Goal: Task Accomplishment & Management: Use online tool/utility

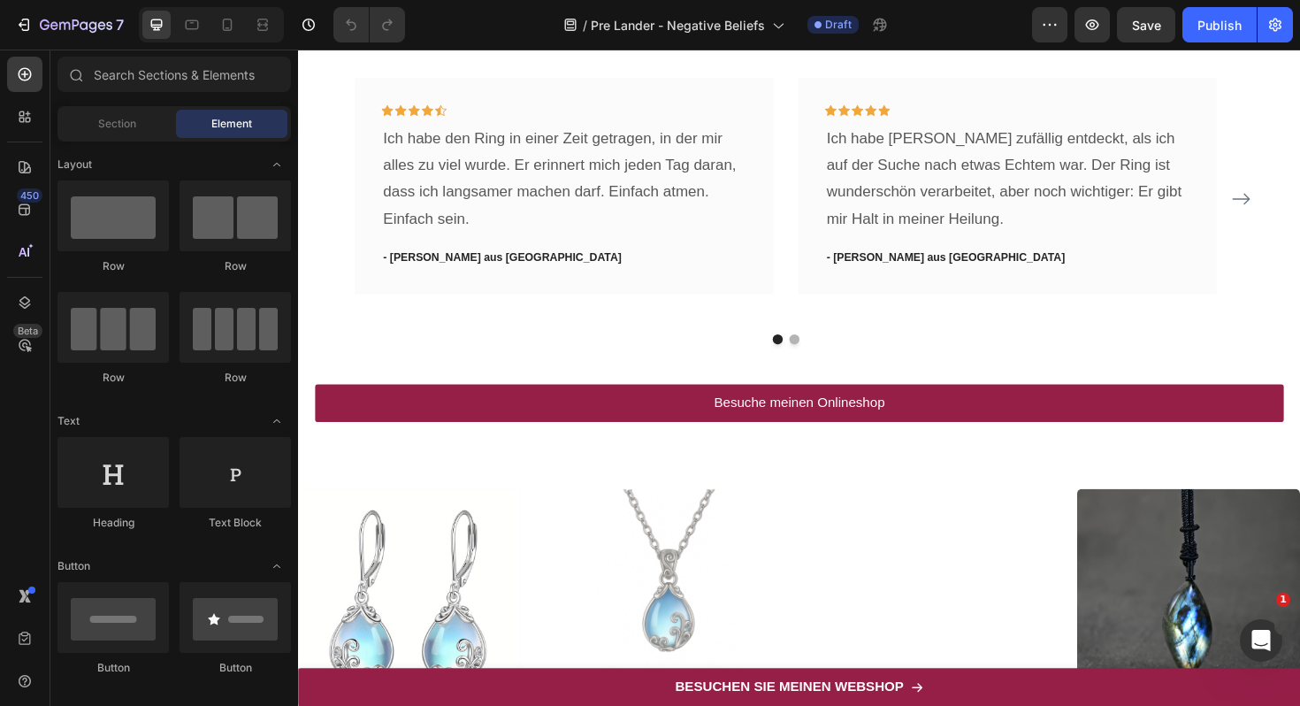
scroll to position [8058, 0]
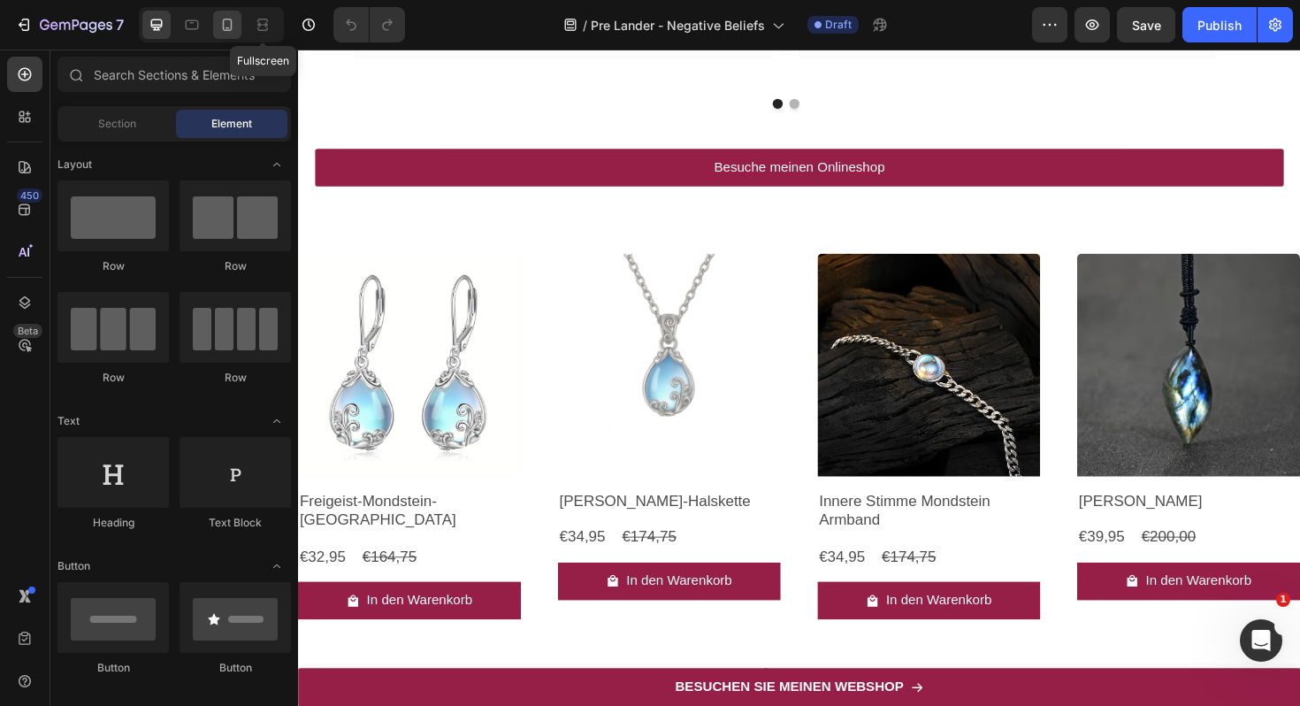
click at [233, 26] on icon at bounding box center [227, 25] width 18 height 18
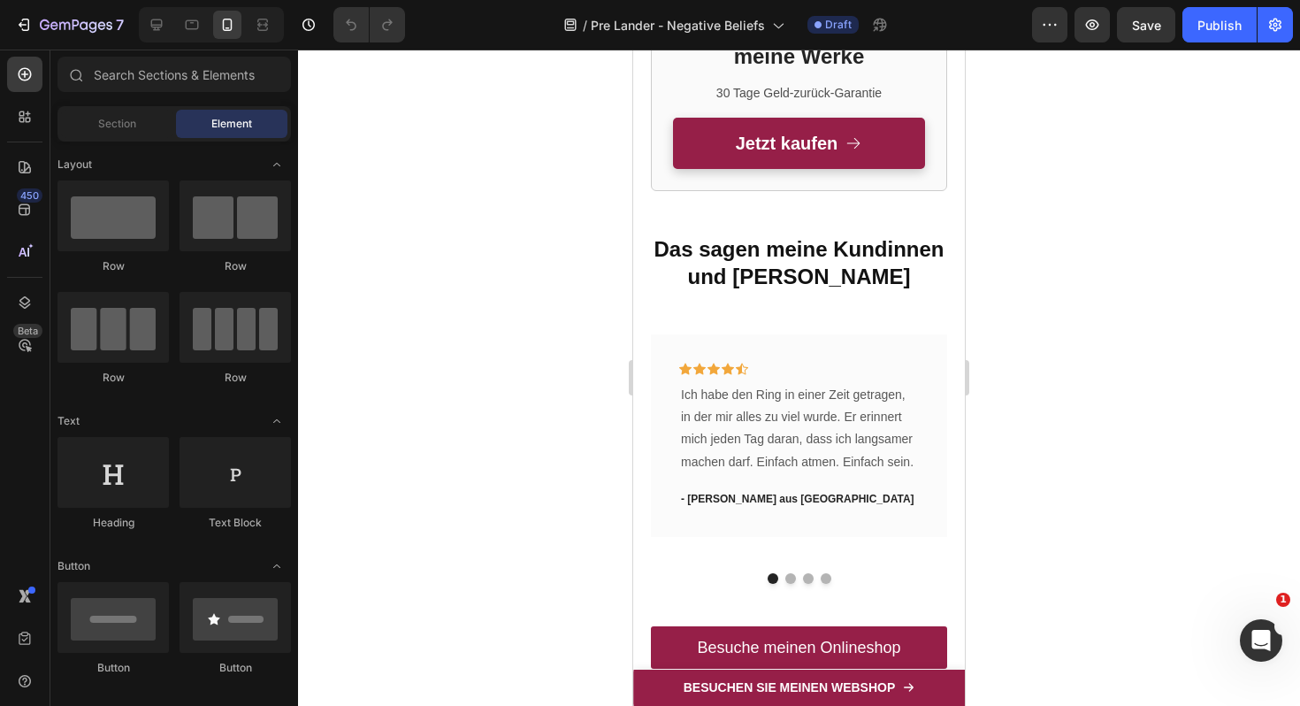
scroll to position [9163, 0]
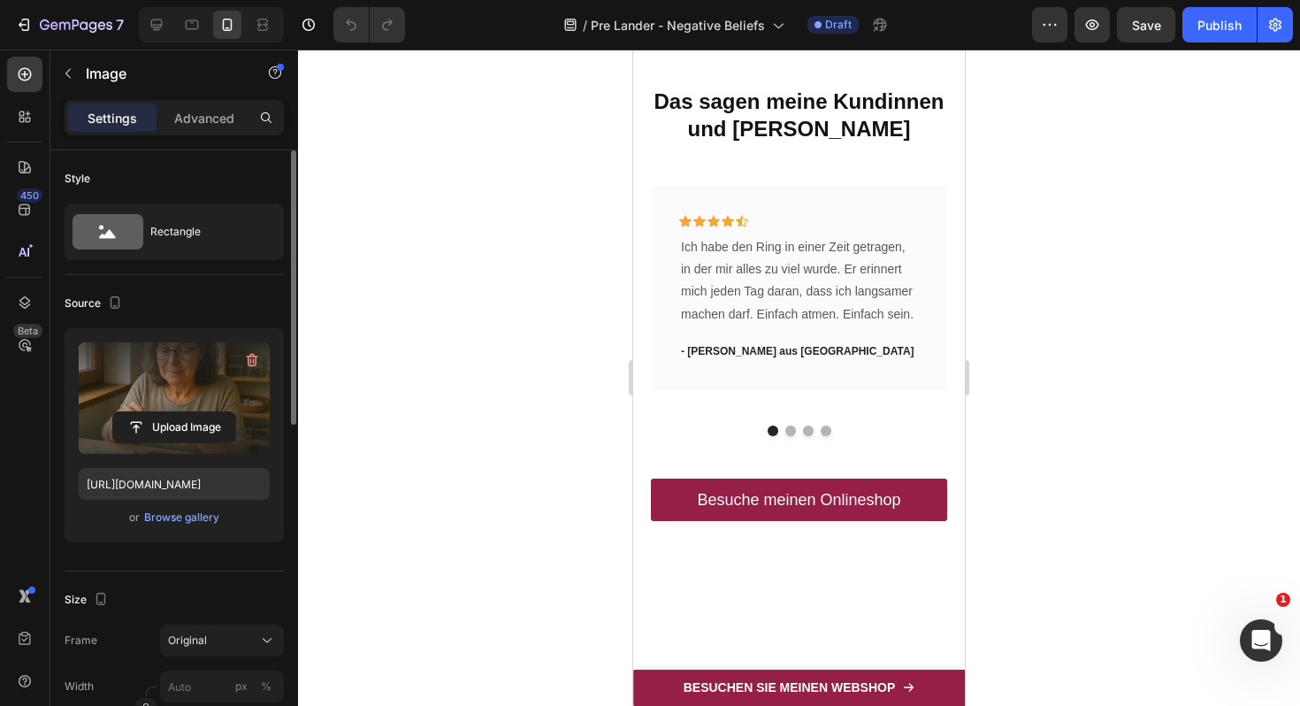
click at [141, 401] on label at bounding box center [174, 397] width 191 height 111
click at [141, 412] on input "file" at bounding box center [174, 427] width 122 height 30
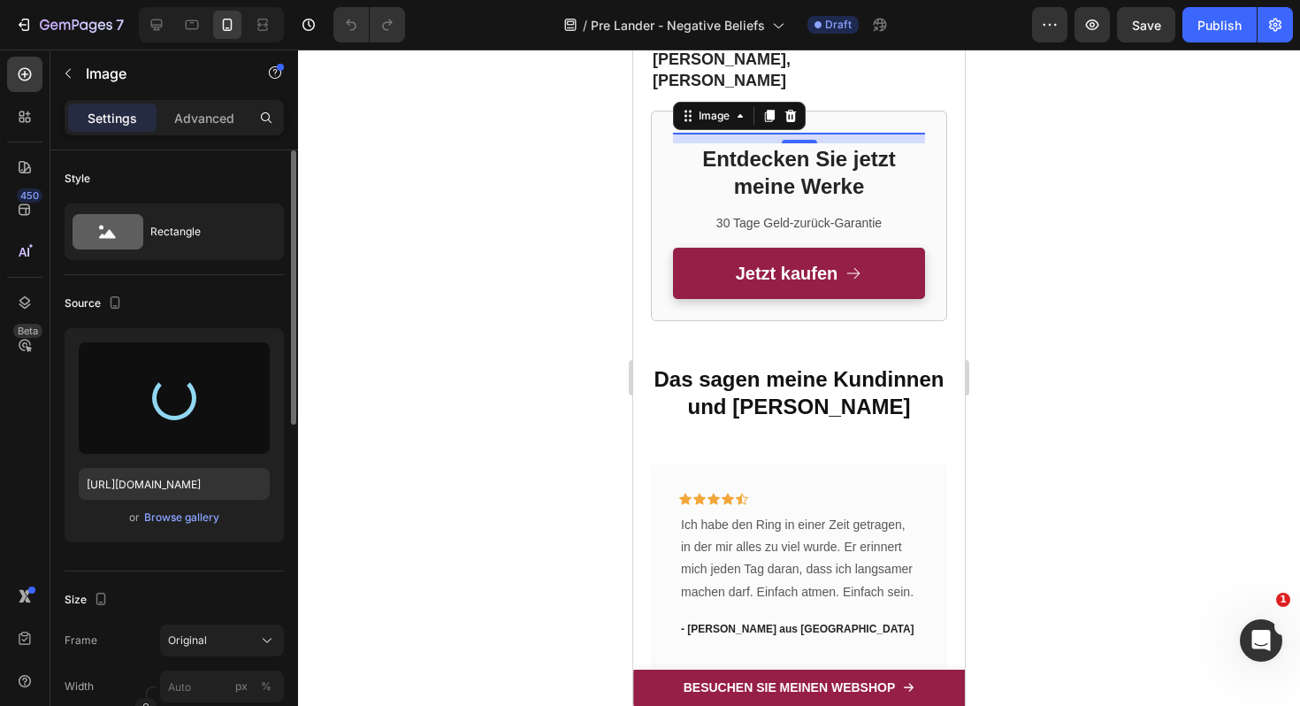
scroll to position [8972, 0]
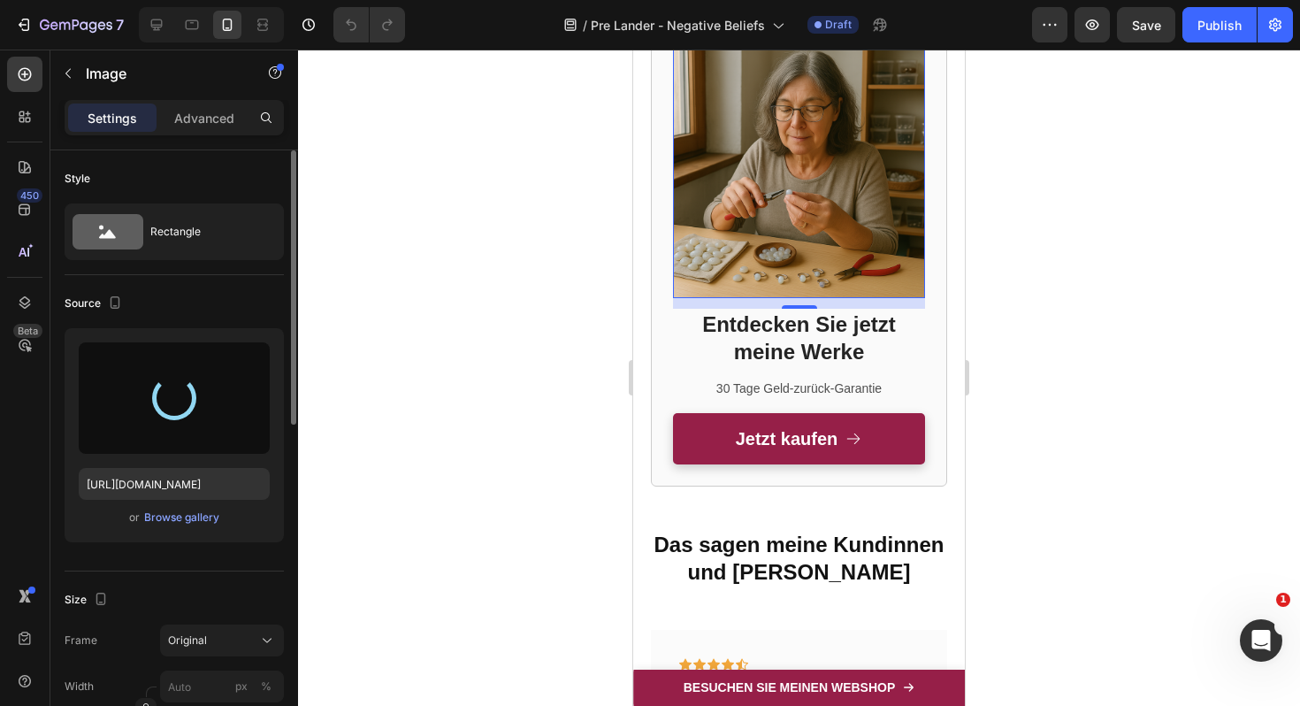
type input "https://cdn.shopify.com/s/files/1/0617/9264/9365/files/gempages_574378713941017…"
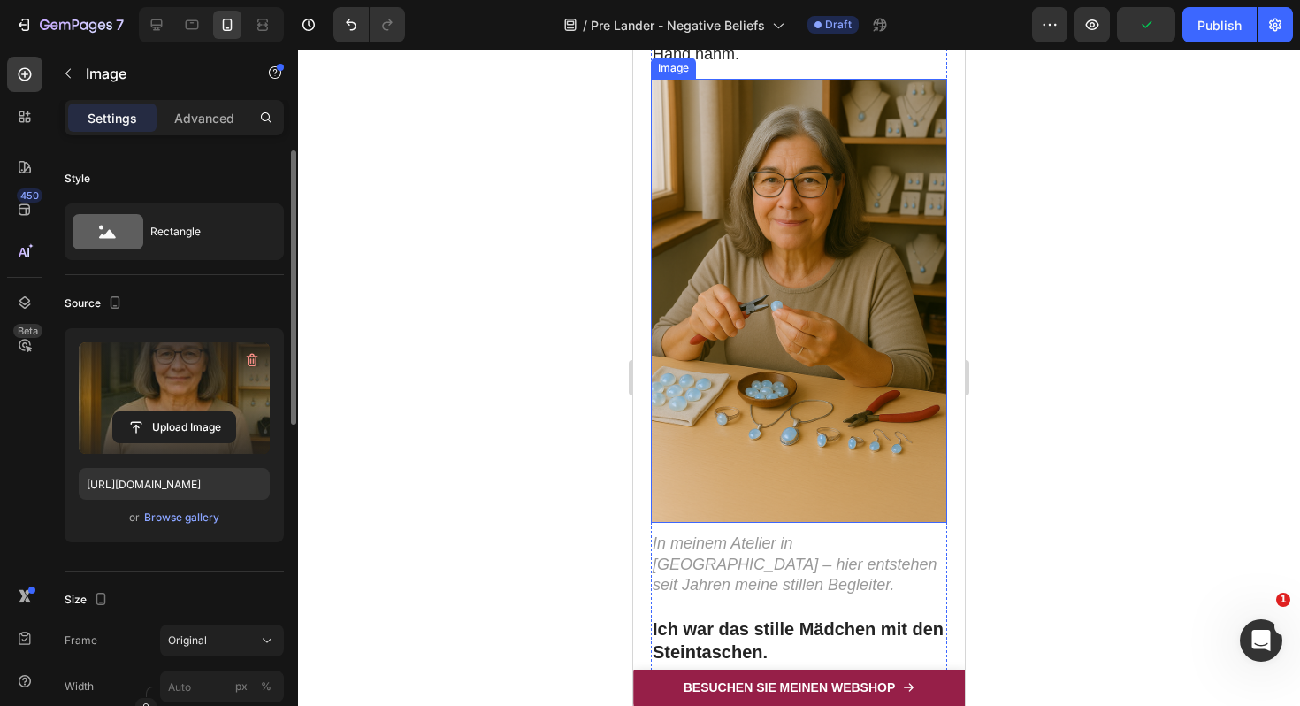
scroll to position [791, 0]
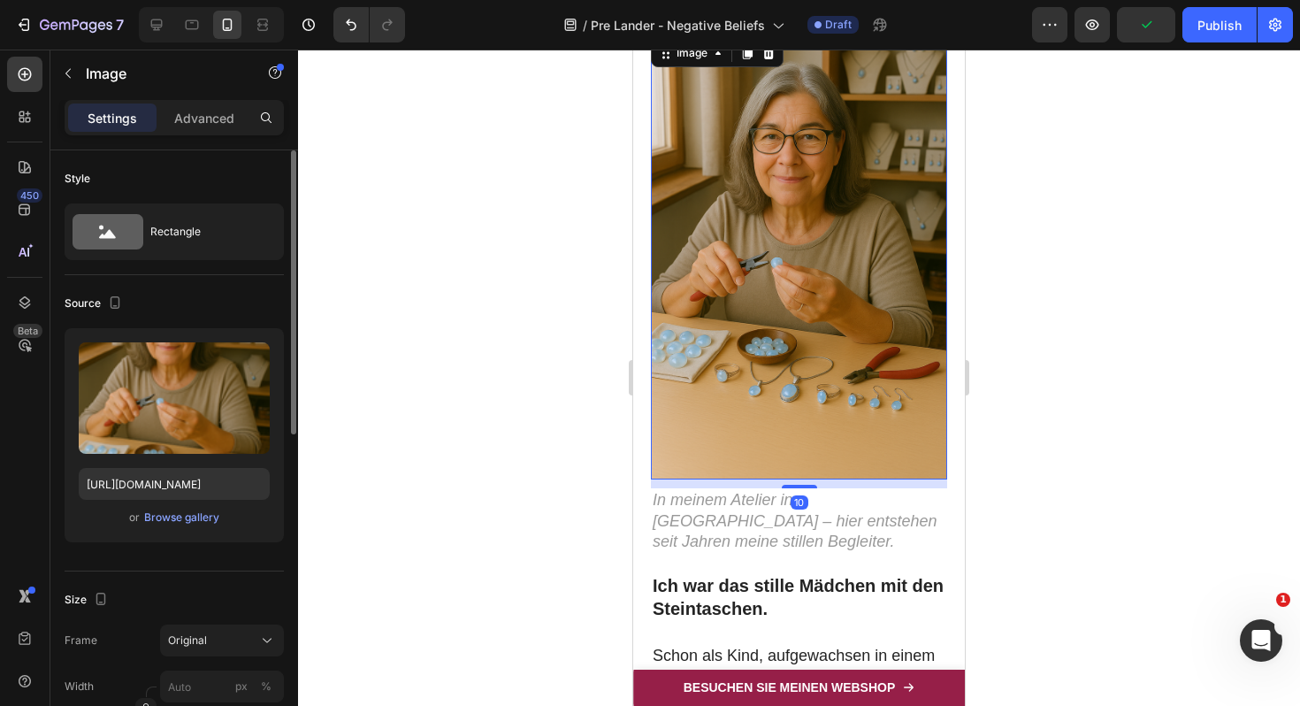
click at [850, 212] on img at bounding box center [799, 257] width 296 height 445
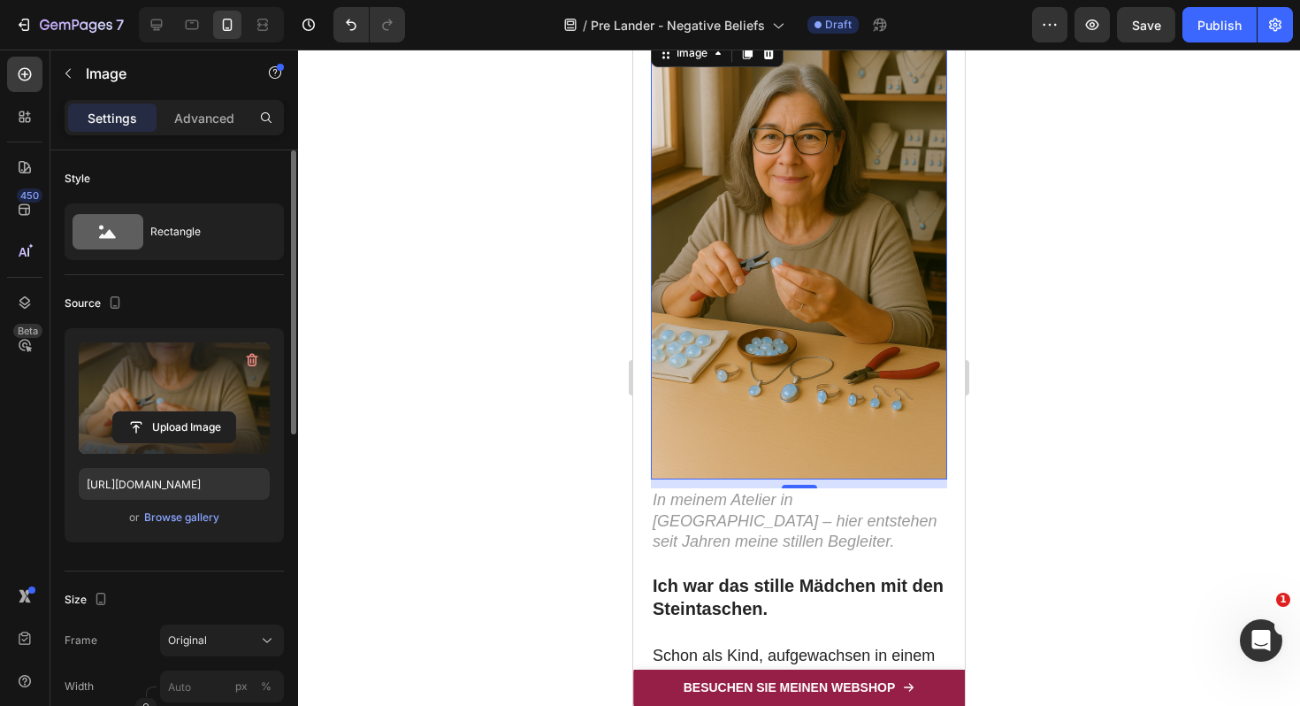
click at [188, 367] on label at bounding box center [174, 397] width 191 height 111
click at [188, 412] on input "file" at bounding box center [174, 427] width 122 height 30
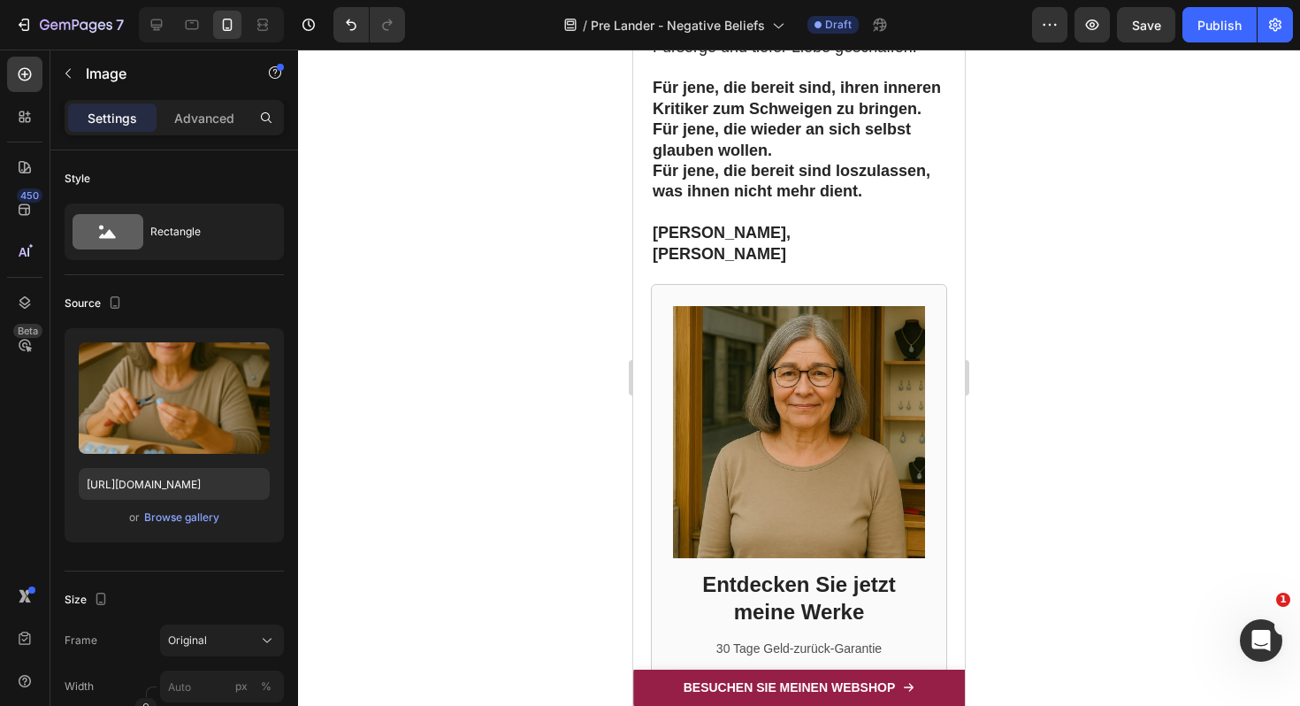
scroll to position [10221, 0]
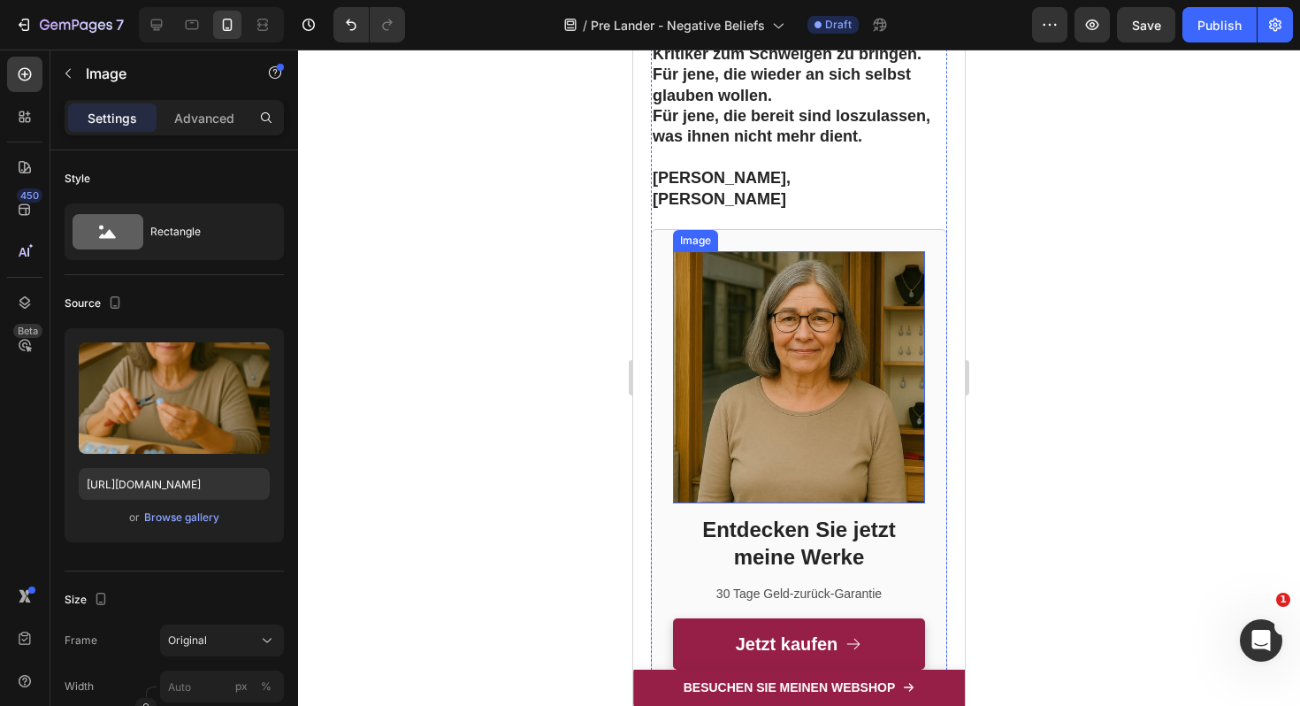
click at [821, 252] on img at bounding box center [799, 377] width 252 height 252
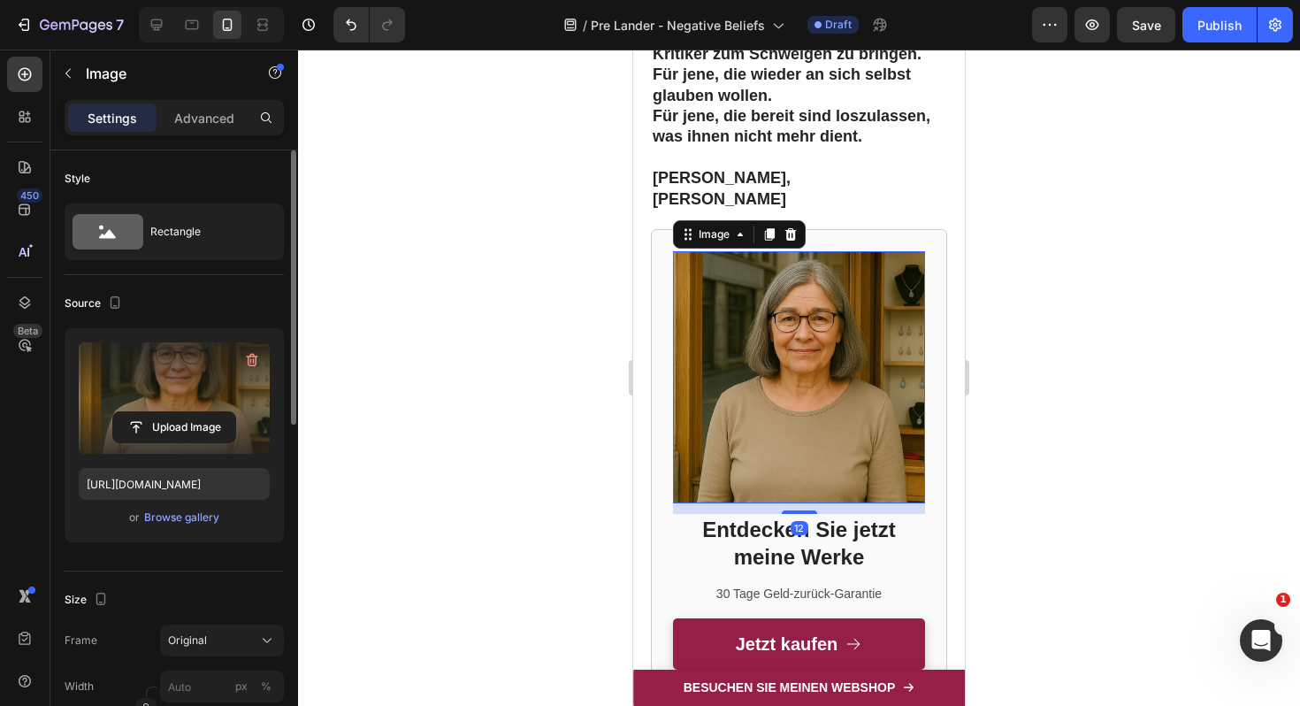
click at [169, 397] on label at bounding box center [174, 397] width 191 height 111
click at [169, 412] on input "file" at bounding box center [174, 427] width 122 height 30
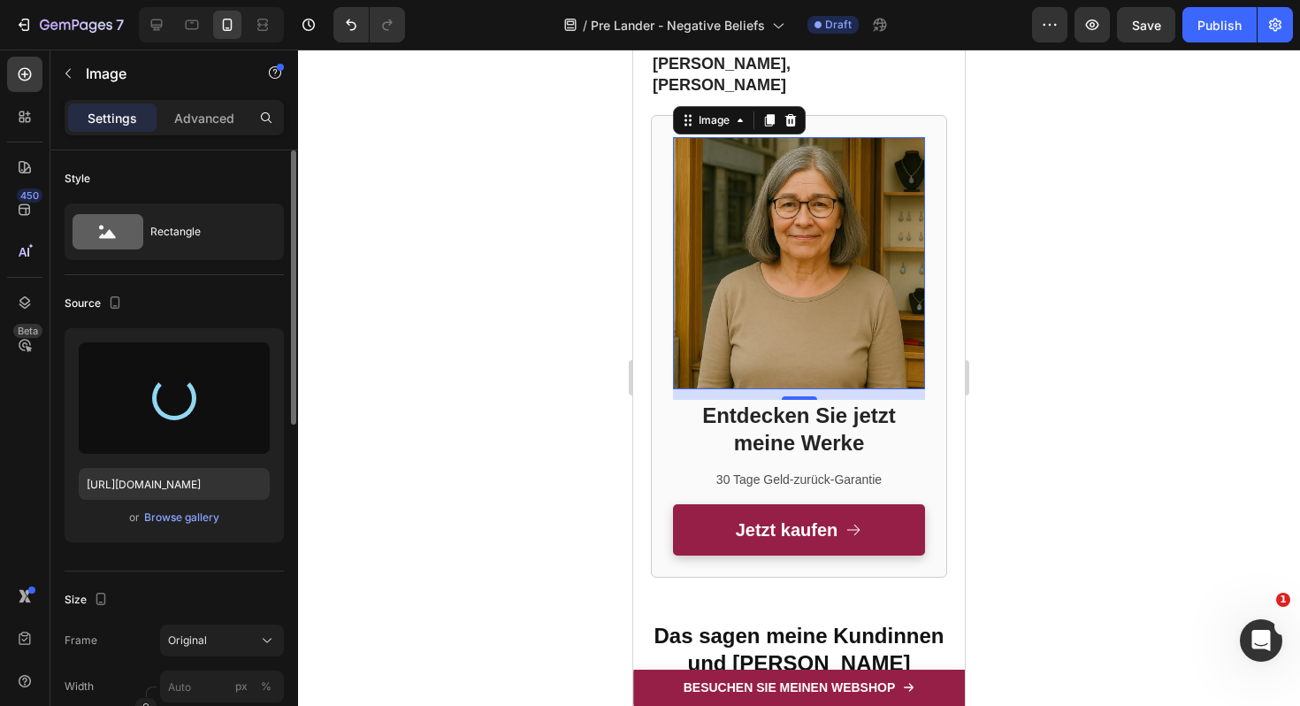
type input "https://cdn.shopify.com/s/files/1/0617/9264/9365/files/gempages_574378713941017…"
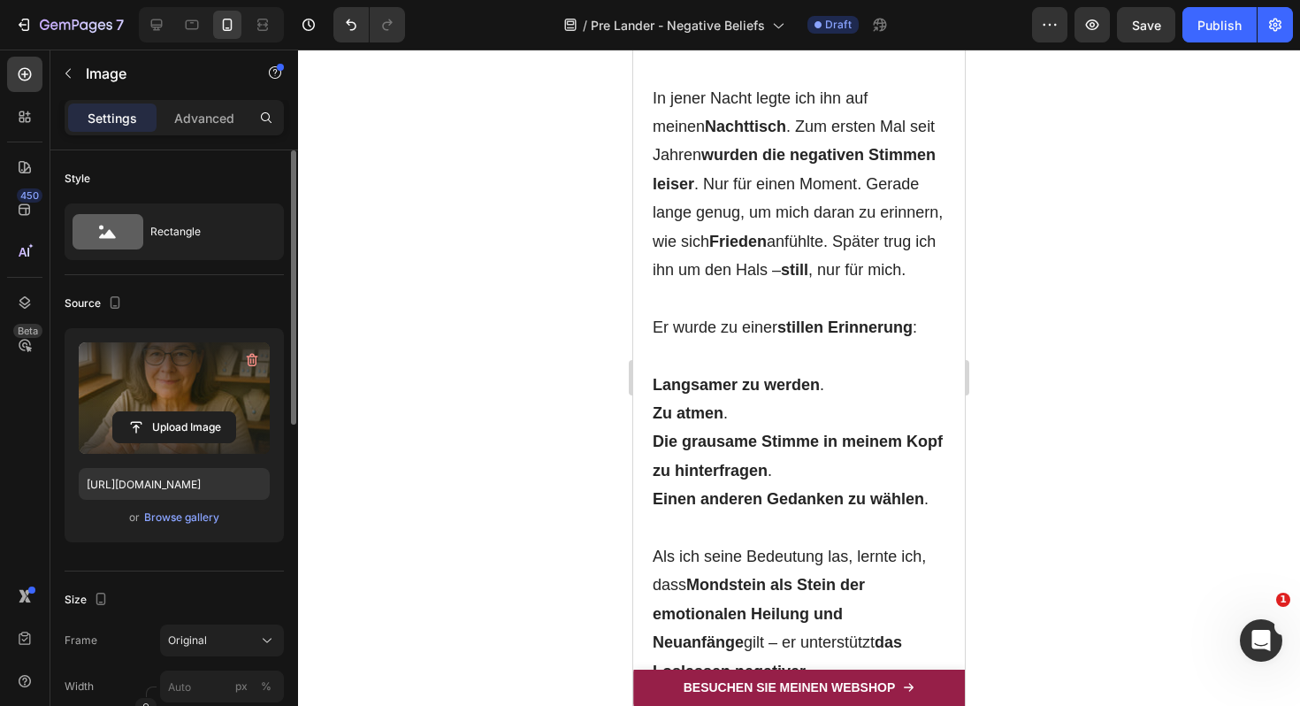
scroll to position [6375, 0]
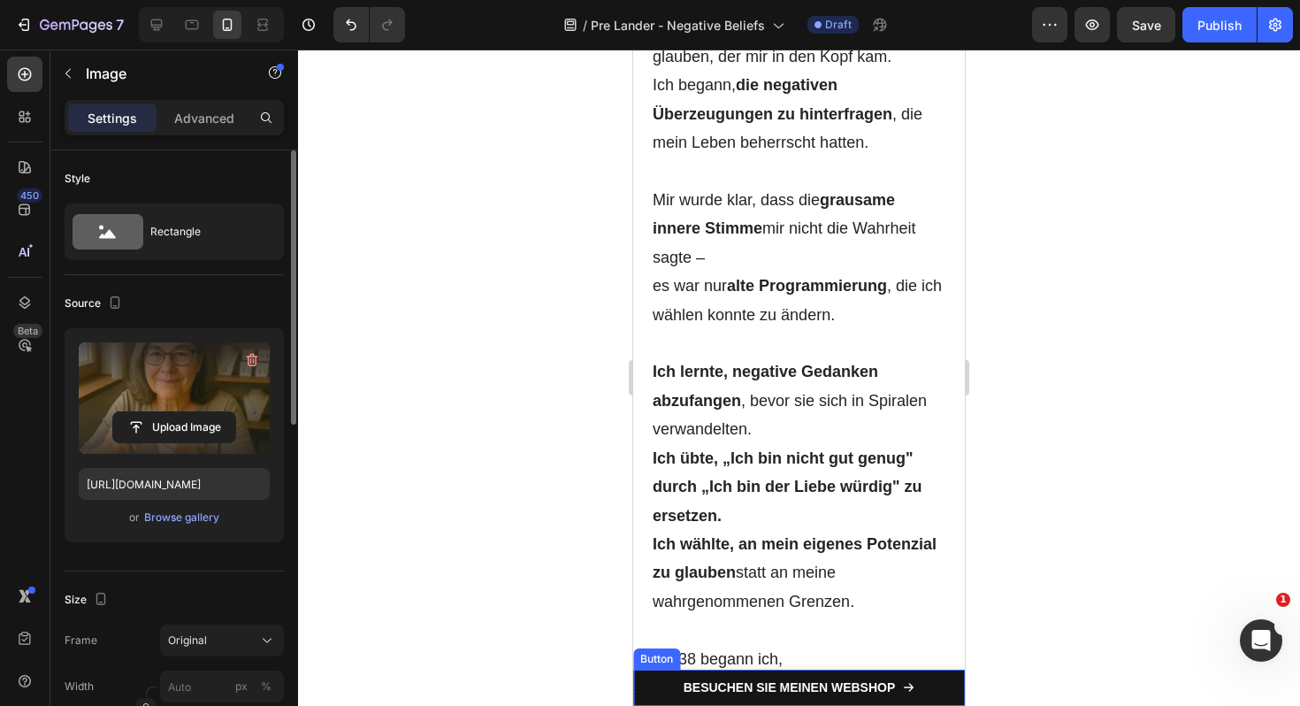
click at [927, 679] on link "BESUCHEN SIE MEINEN WEBSHOP" at bounding box center [799, 687] width 332 height 36
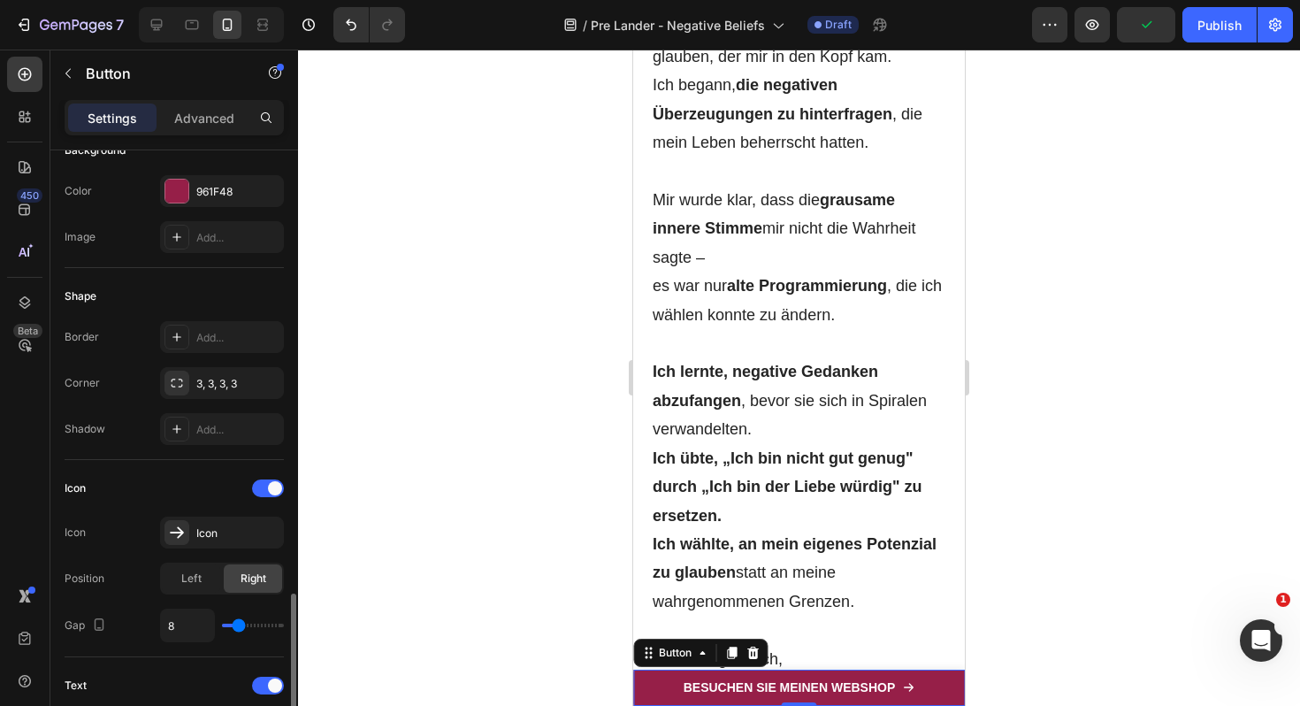
scroll to position [940, 0]
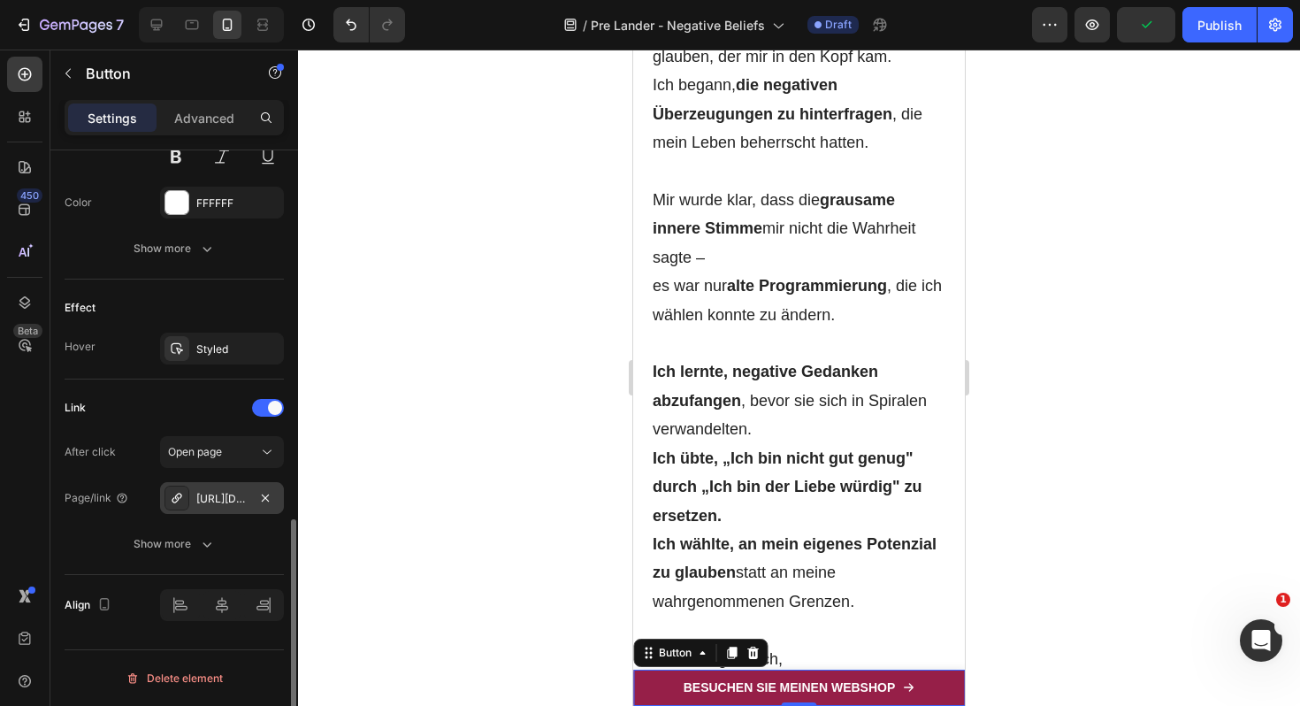
click at [218, 500] on div "https://www.claudia-schmuckatelier.com/moonstone" at bounding box center [221, 499] width 51 height 16
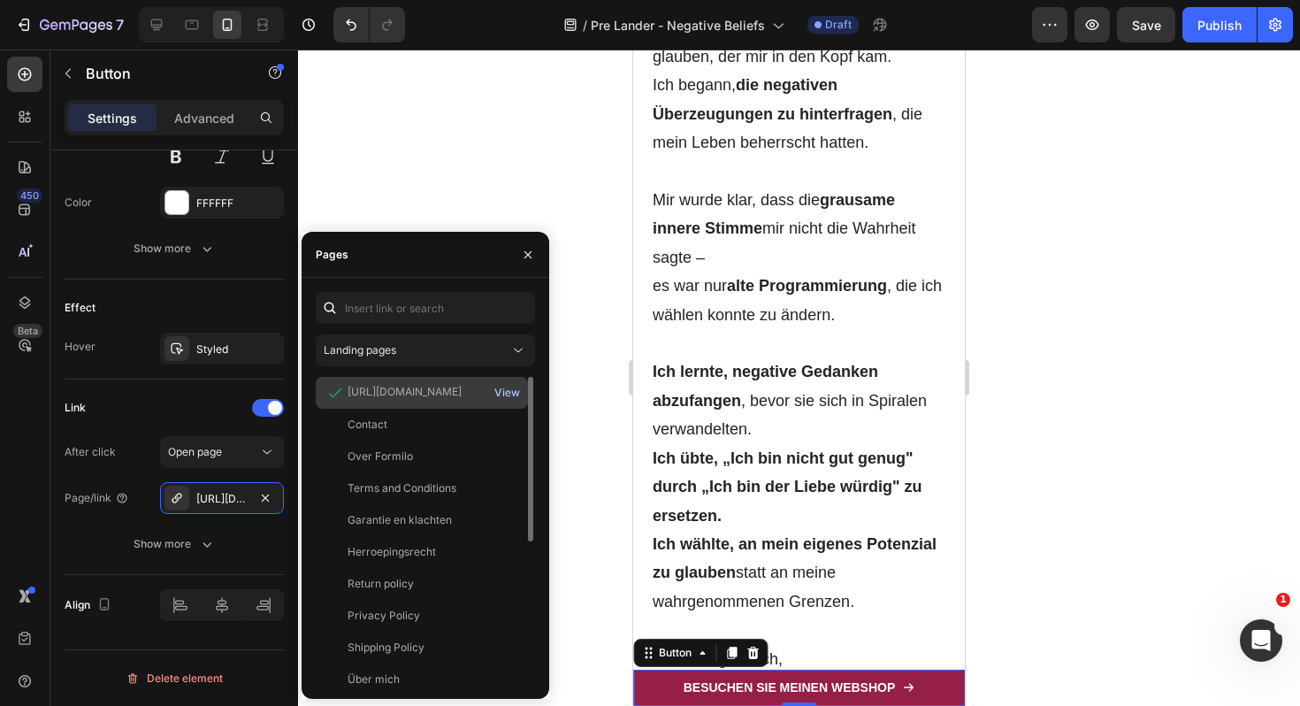
click at [502, 393] on div "View" at bounding box center [507, 393] width 26 height 16
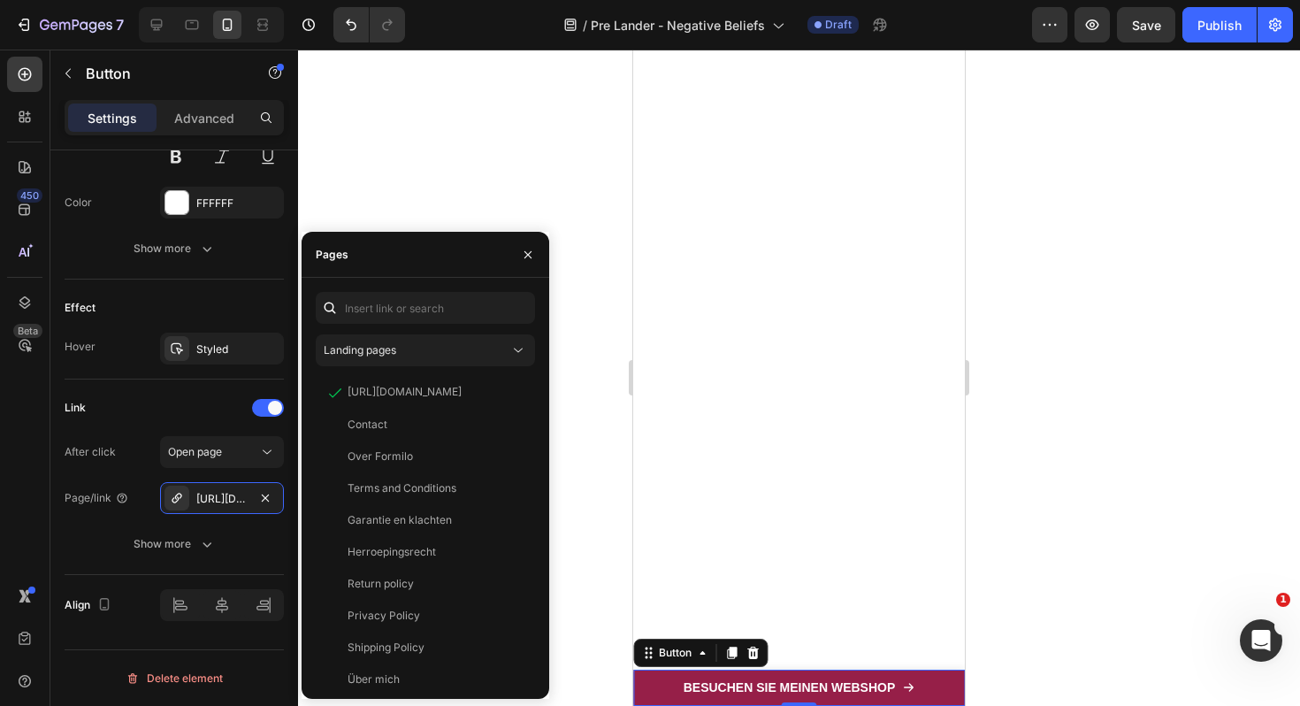
scroll to position [2853, 0]
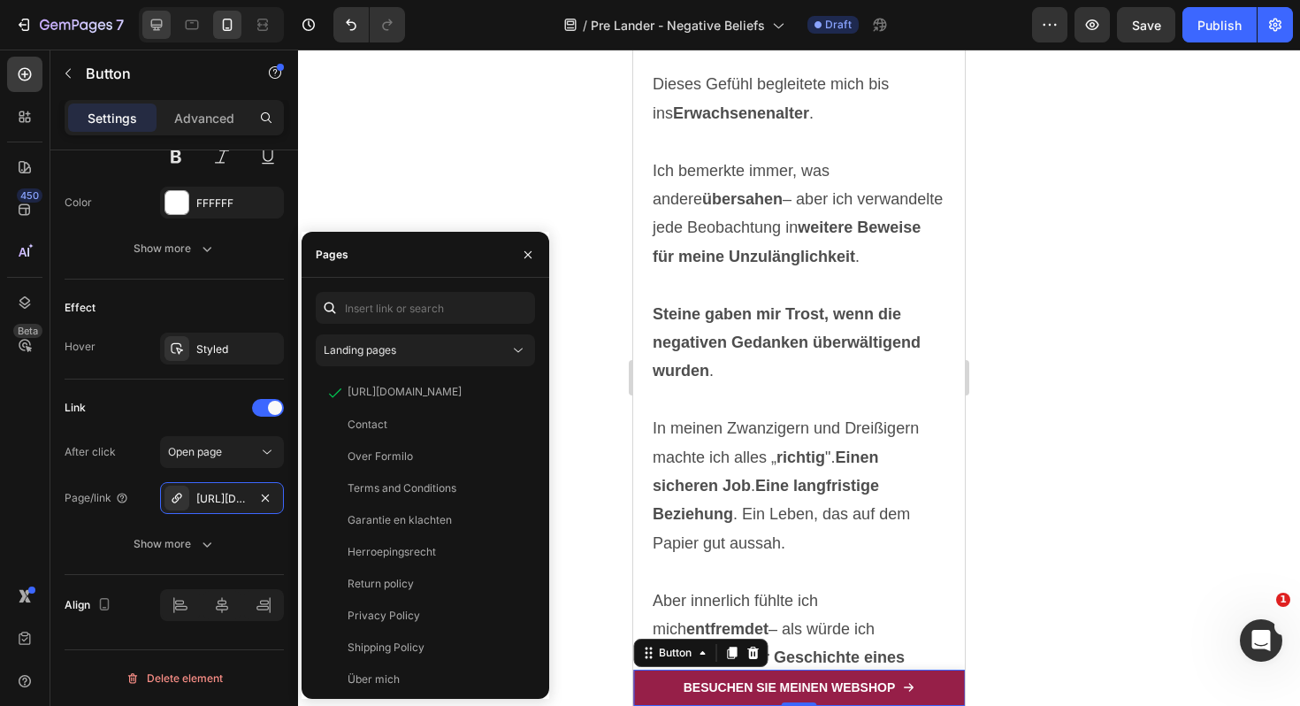
click at [157, 20] on icon at bounding box center [157, 25] width 18 height 18
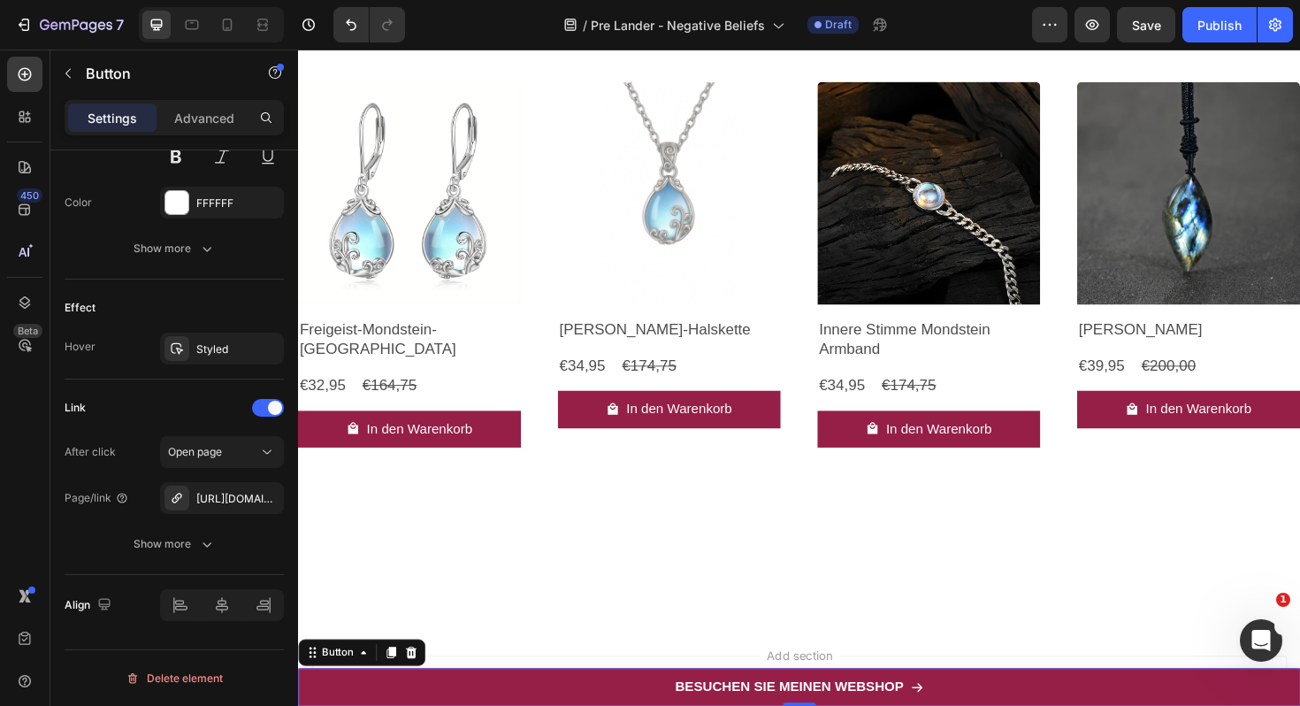
scroll to position [7193, 0]
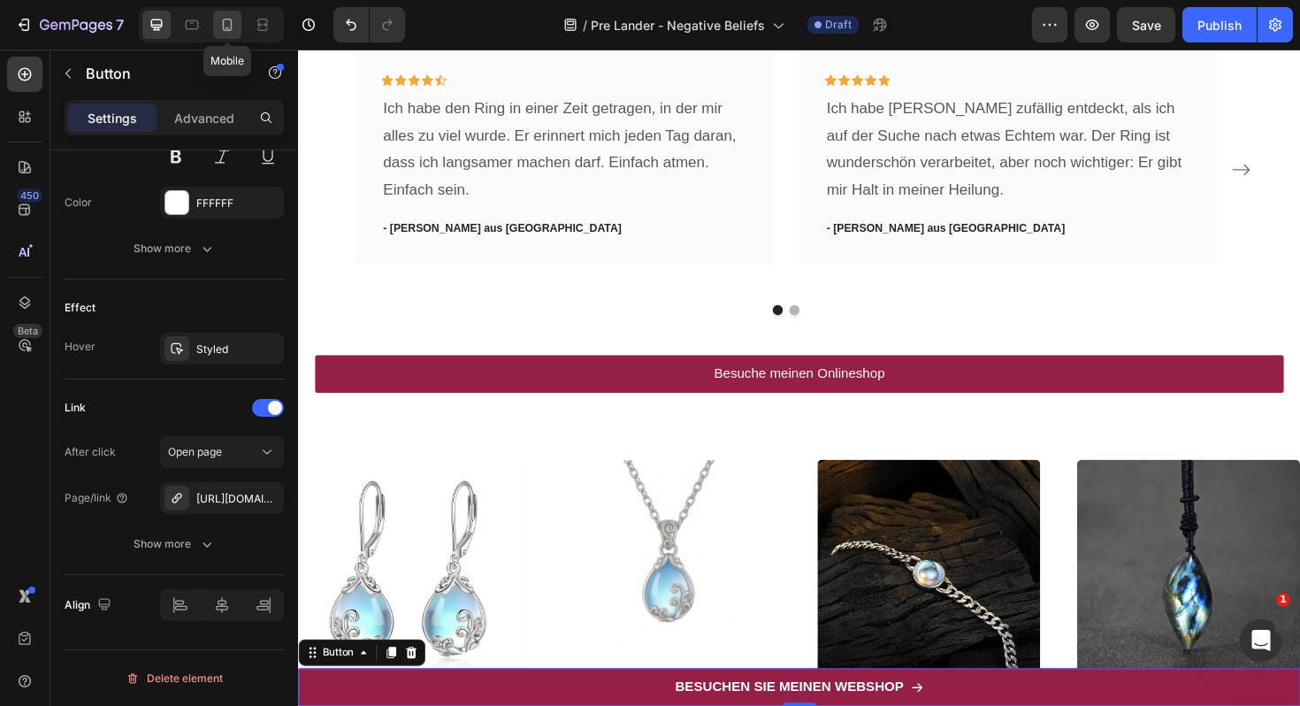
click at [223, 28] on icon at bounding box center [228, 25] width 10 height 12
type input "14"
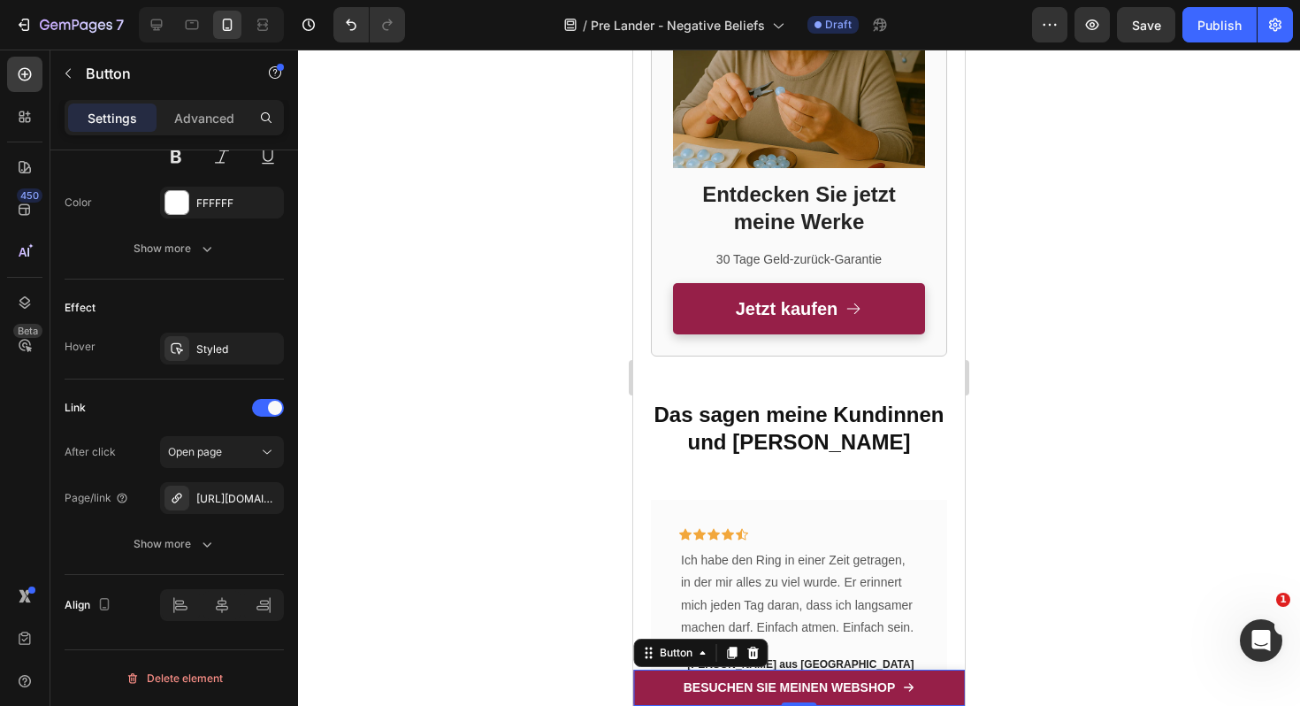
scroll to position [8484, 0]
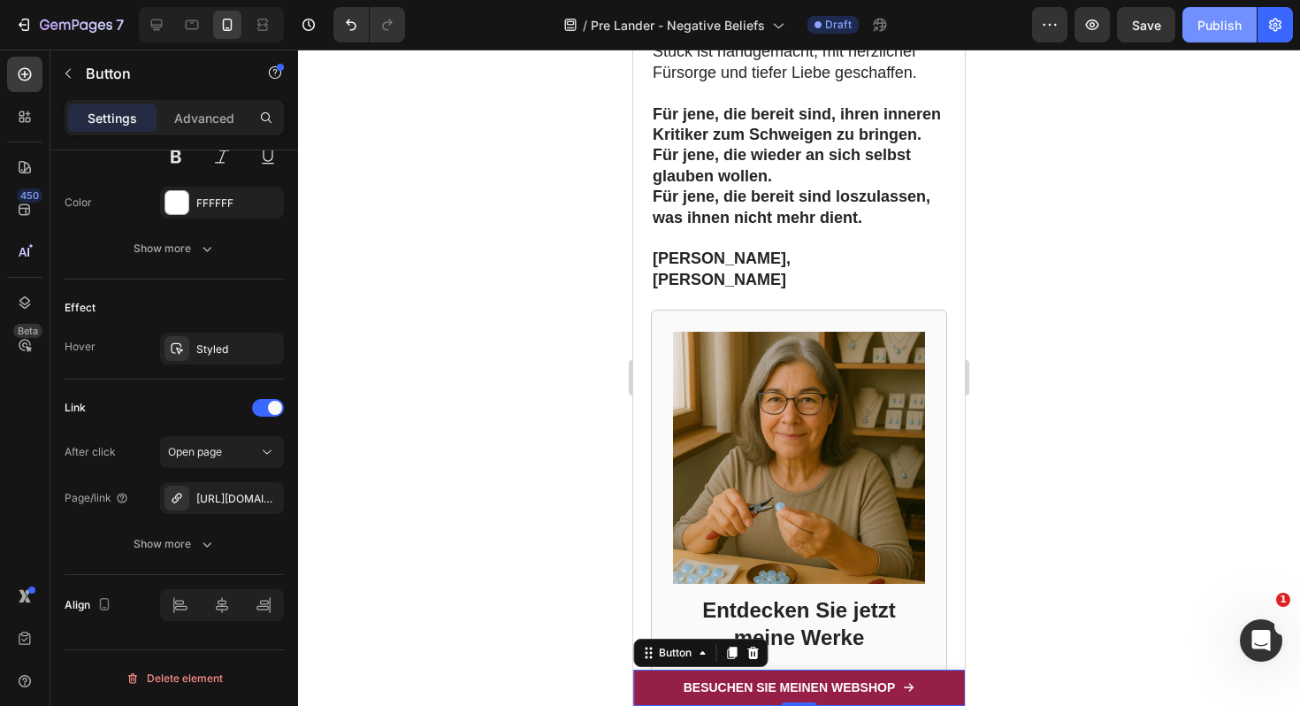
click at [1210, 25] on div "Publish" at bounding box center [1219, 25] width 44 height 19
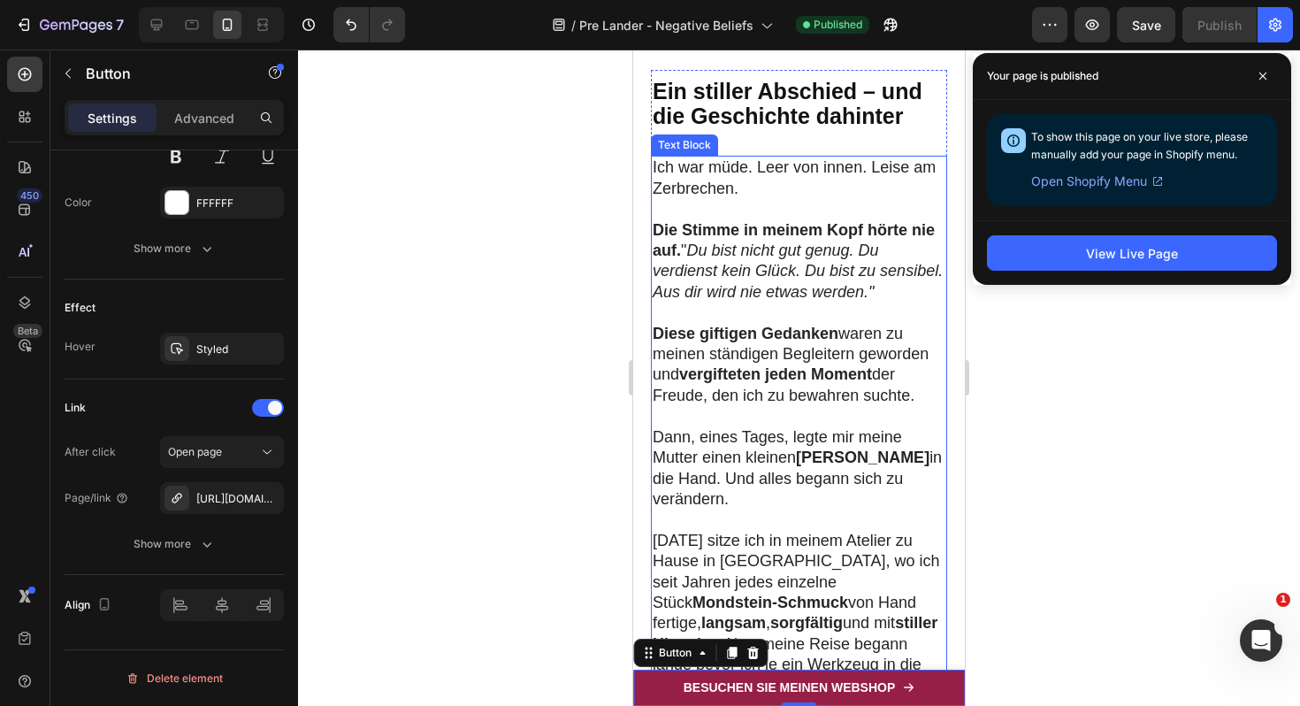
scroll to position [0, 0]
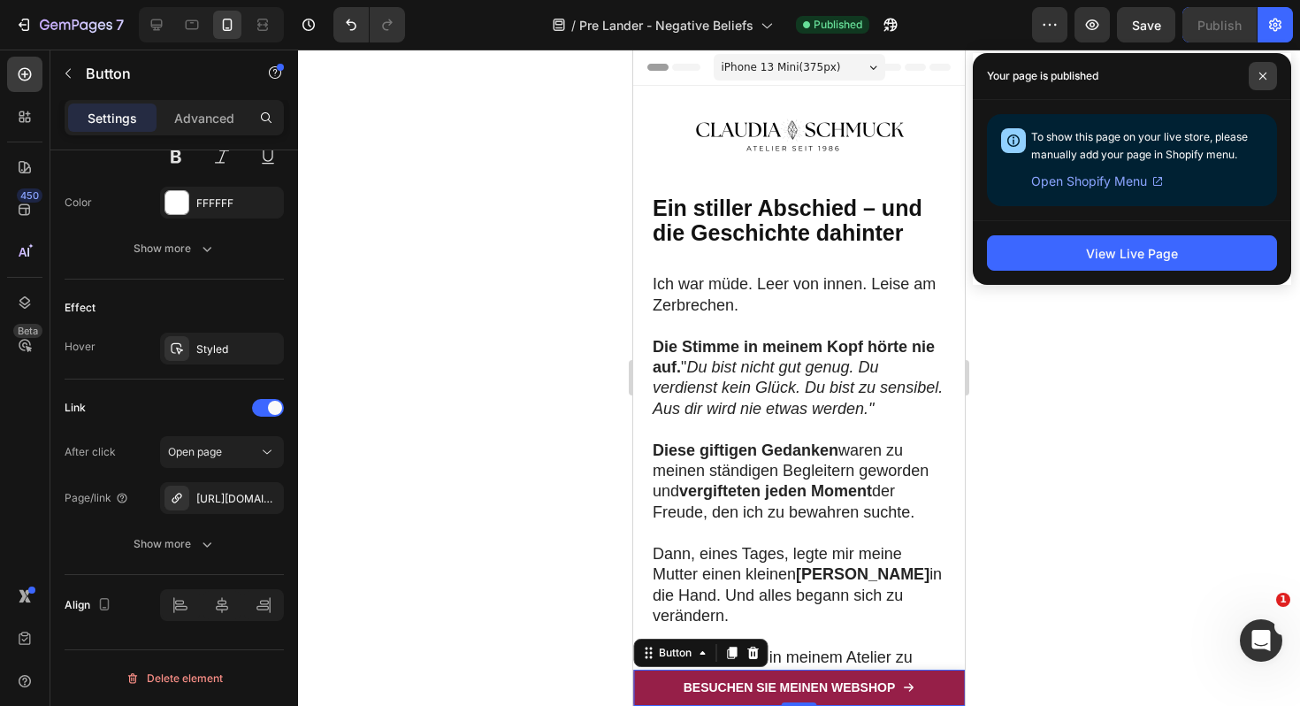
click at [1260, 80] on span at bounding box center [1263, 76] width 28 height 28
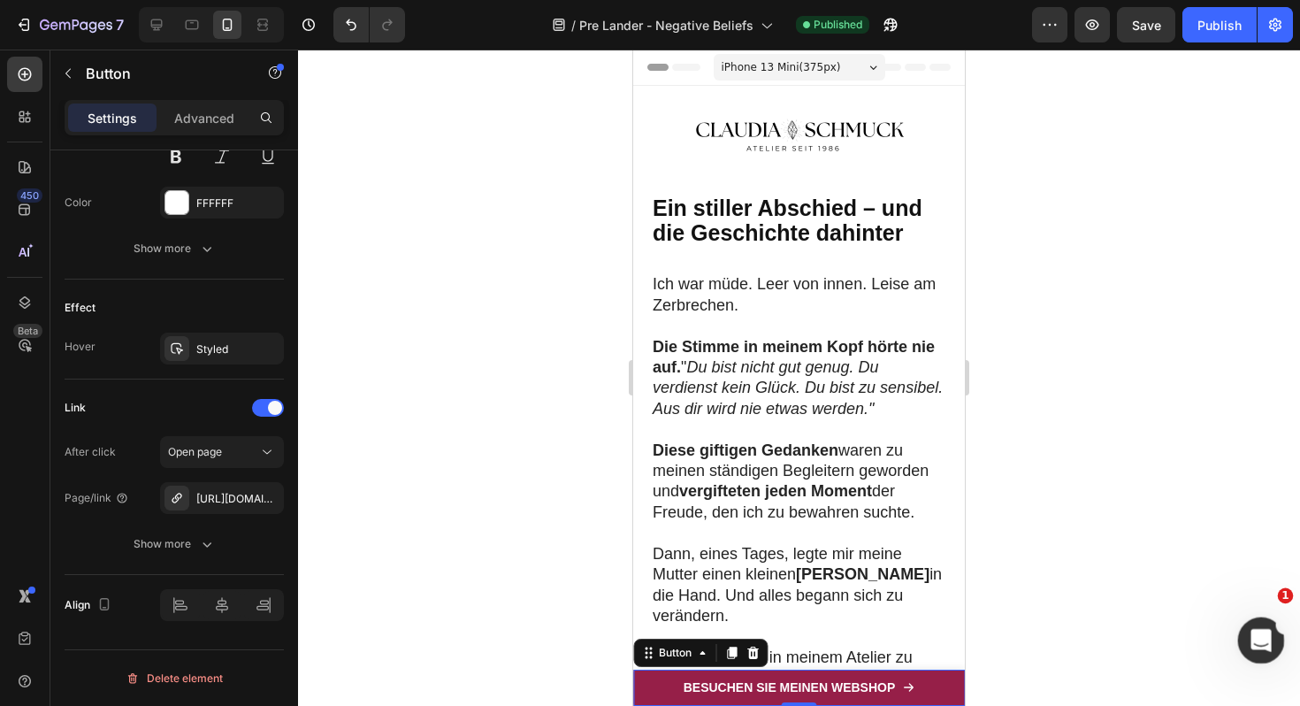
click at [1258, 634] on icon "Open Intercom Messenger" at bounding box center [1258, 637] width 12 height 14
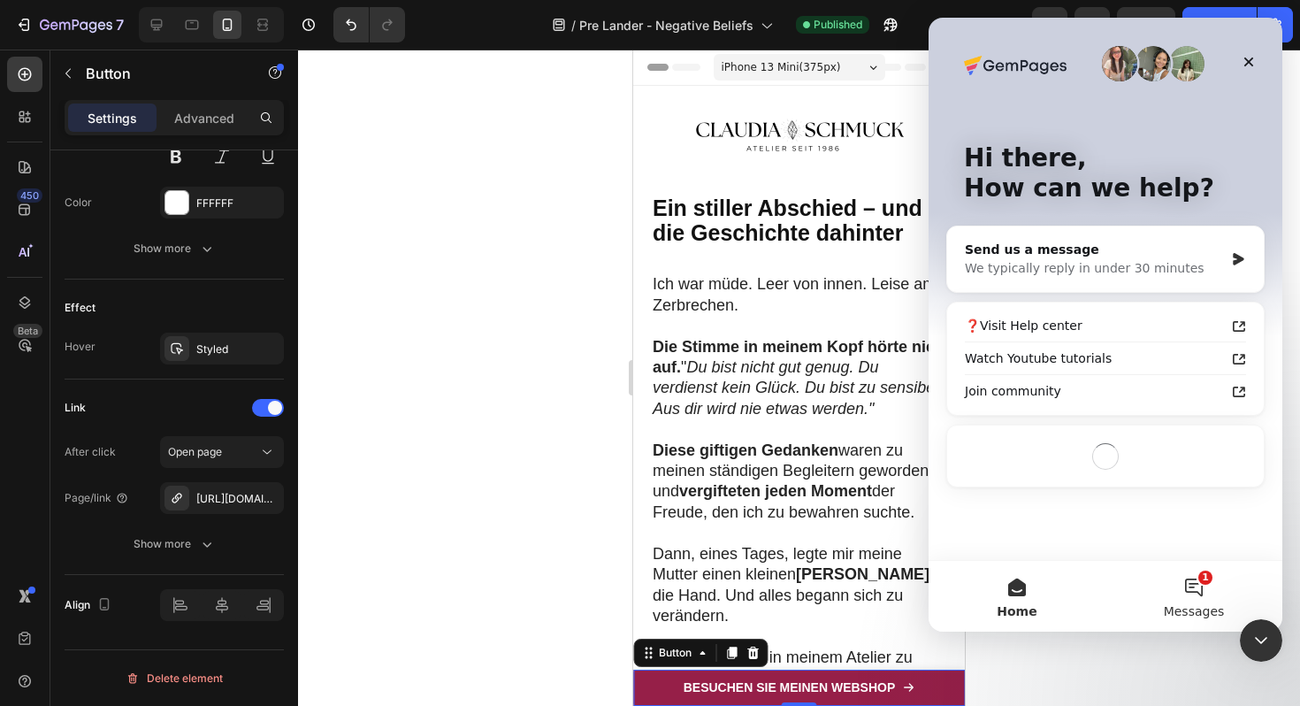
click at [1196, 590] on button "1 Messages" at bounding box center [1193, 596] width 177 height 71
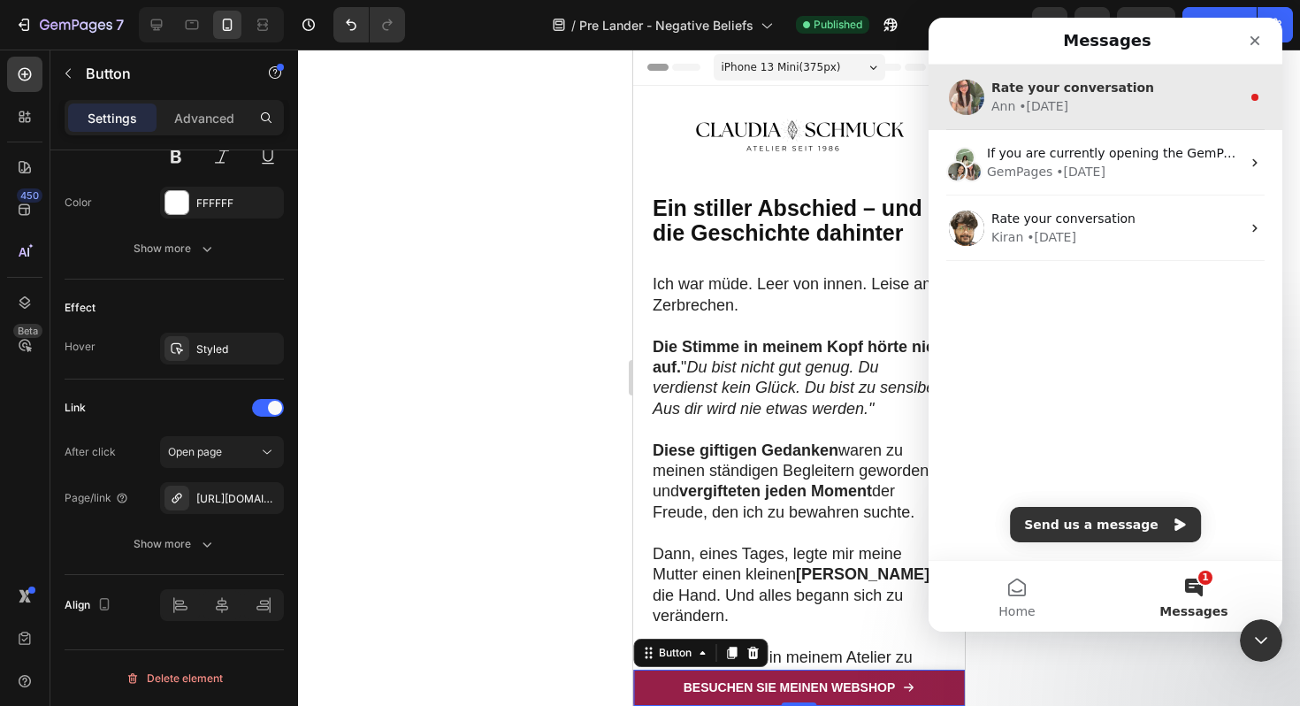
click at [1149, 103] on div "Ann • 1w ago" at bounding box center [1115, 106] width 249 height 19
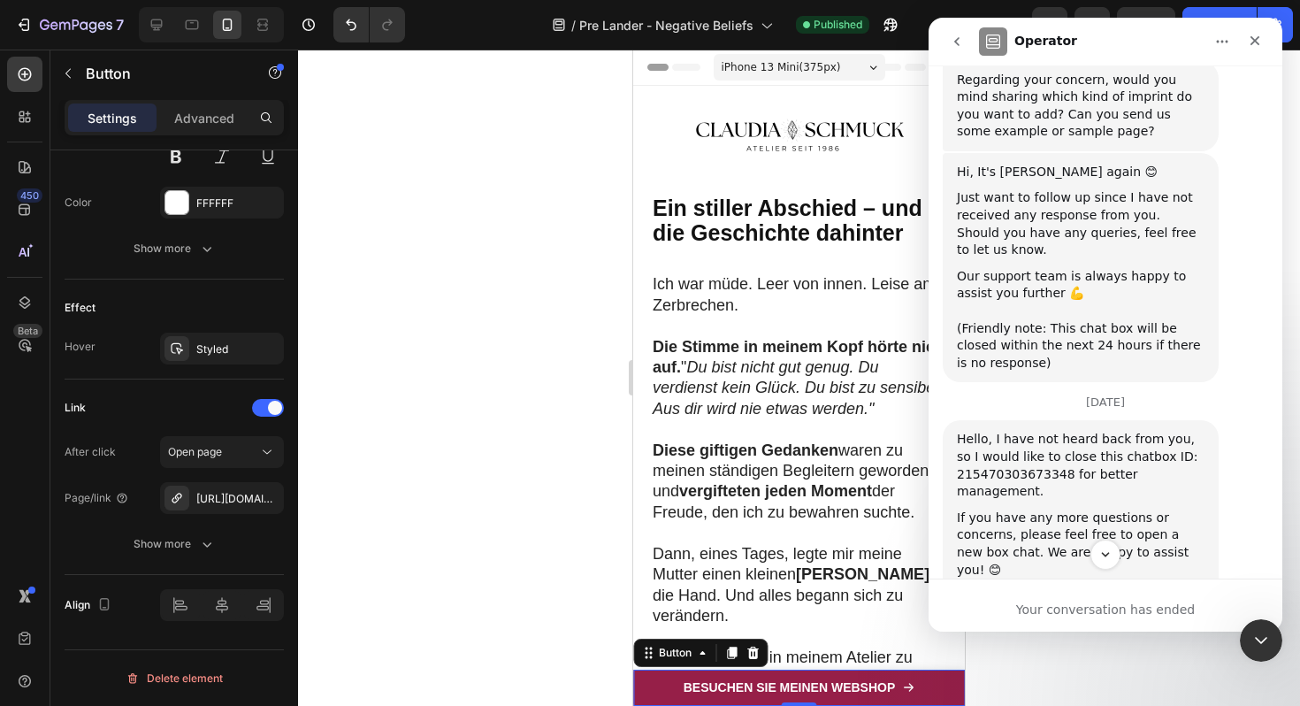
scroll to position [914, 0]
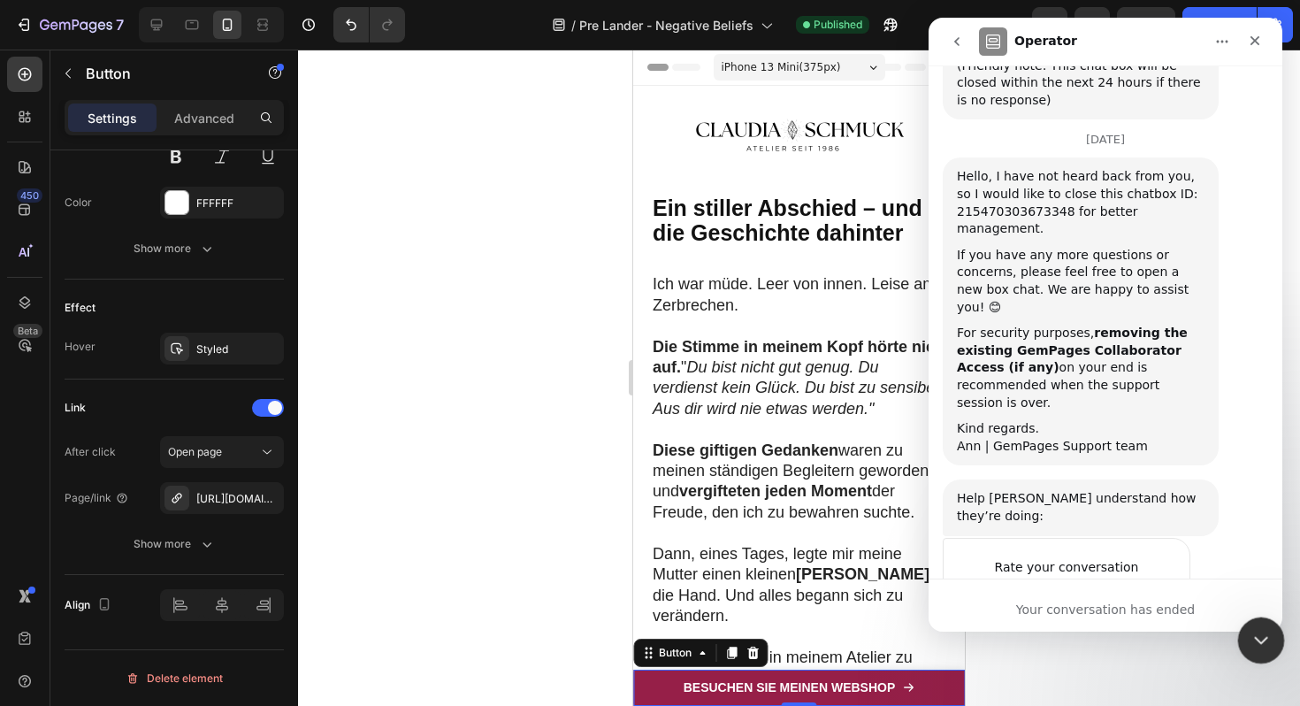
click at [1262, 647] on icon "Close Intercom Messenger" at bounding box center [1258, 637] width 21 height 21
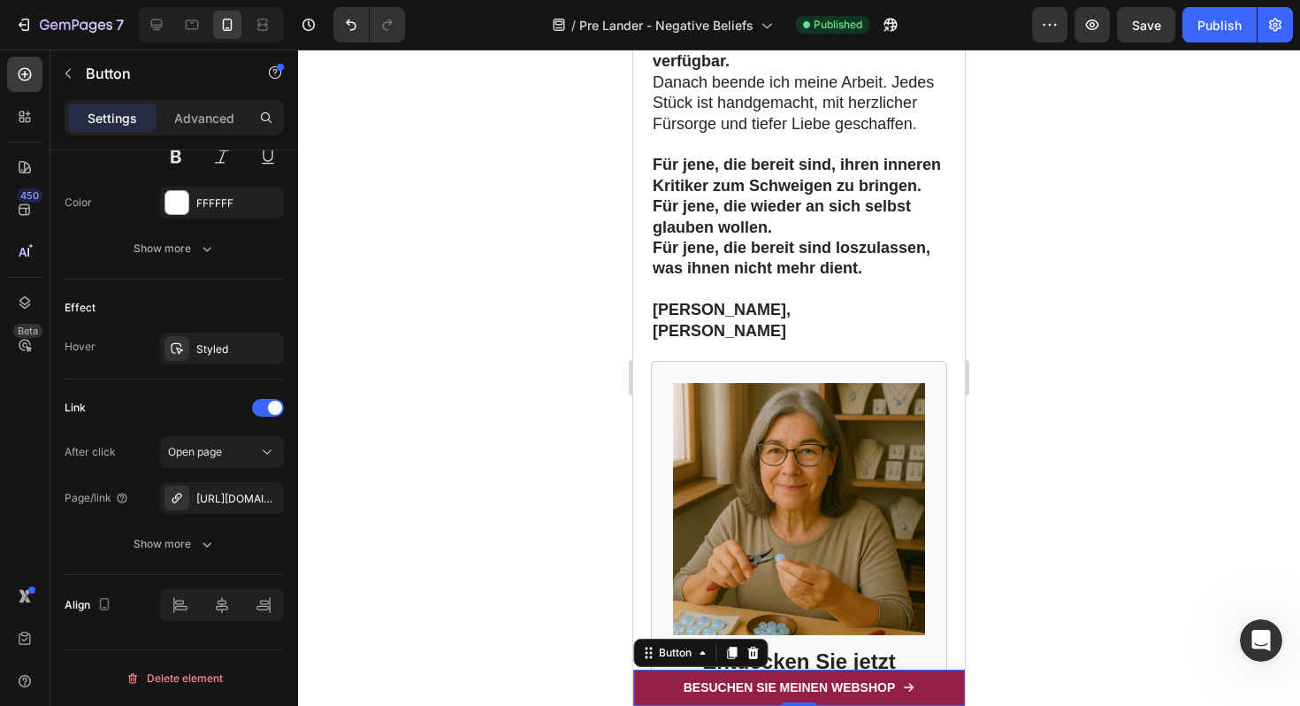
scroll to position [10095, 0]
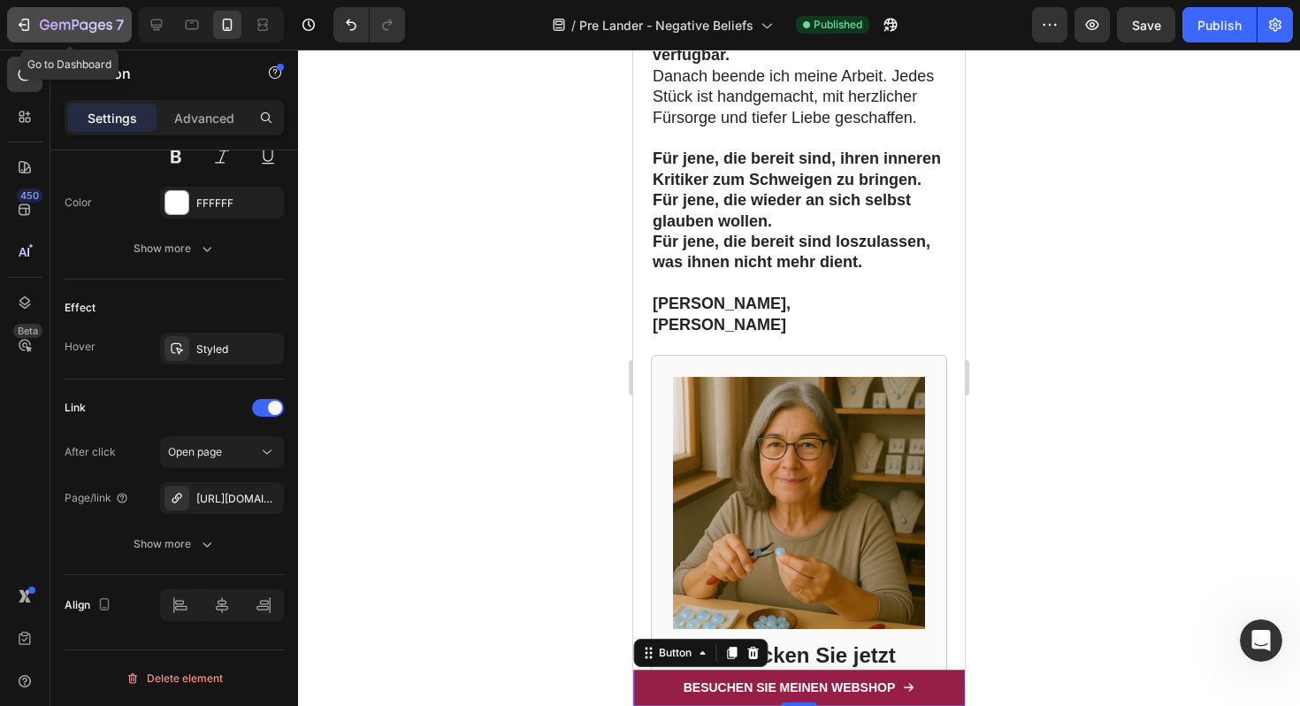
click at [42, 40] on button "7" at bounding box center [69, 24] width 125 height 35
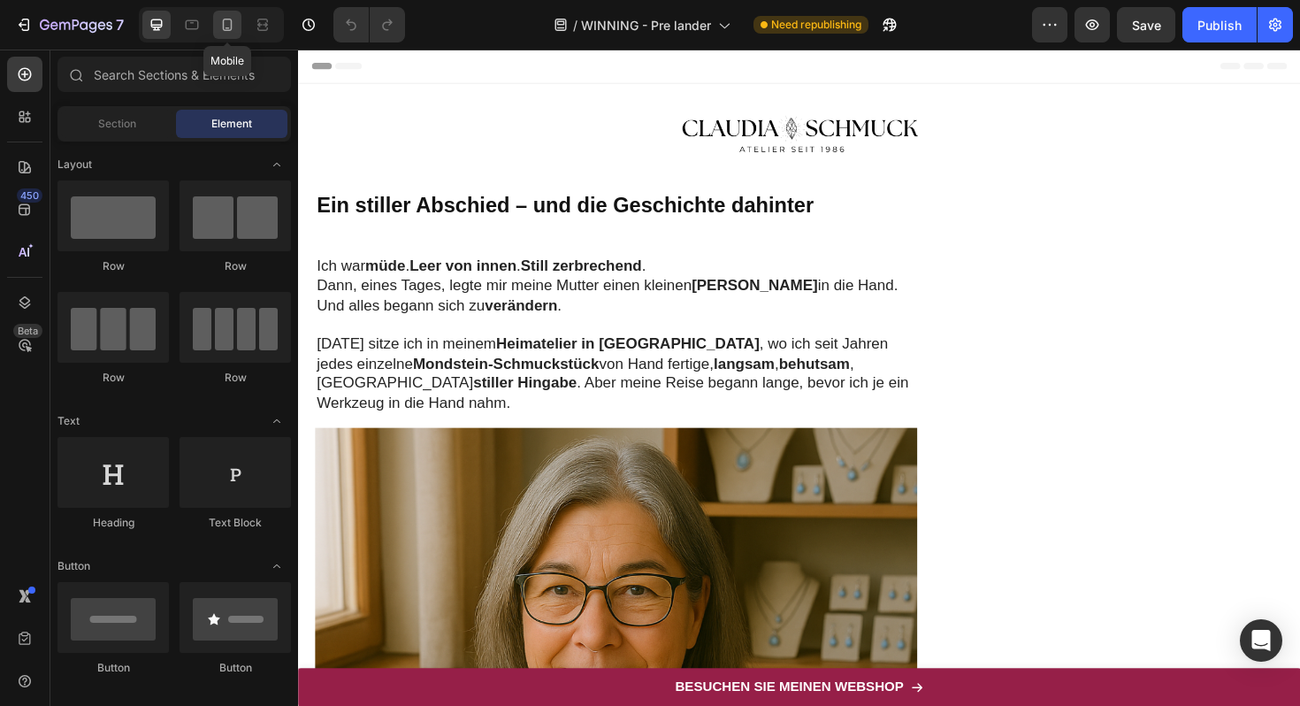
click at [225, 35] on div at bounding box center [227, 25] width 28 height 28
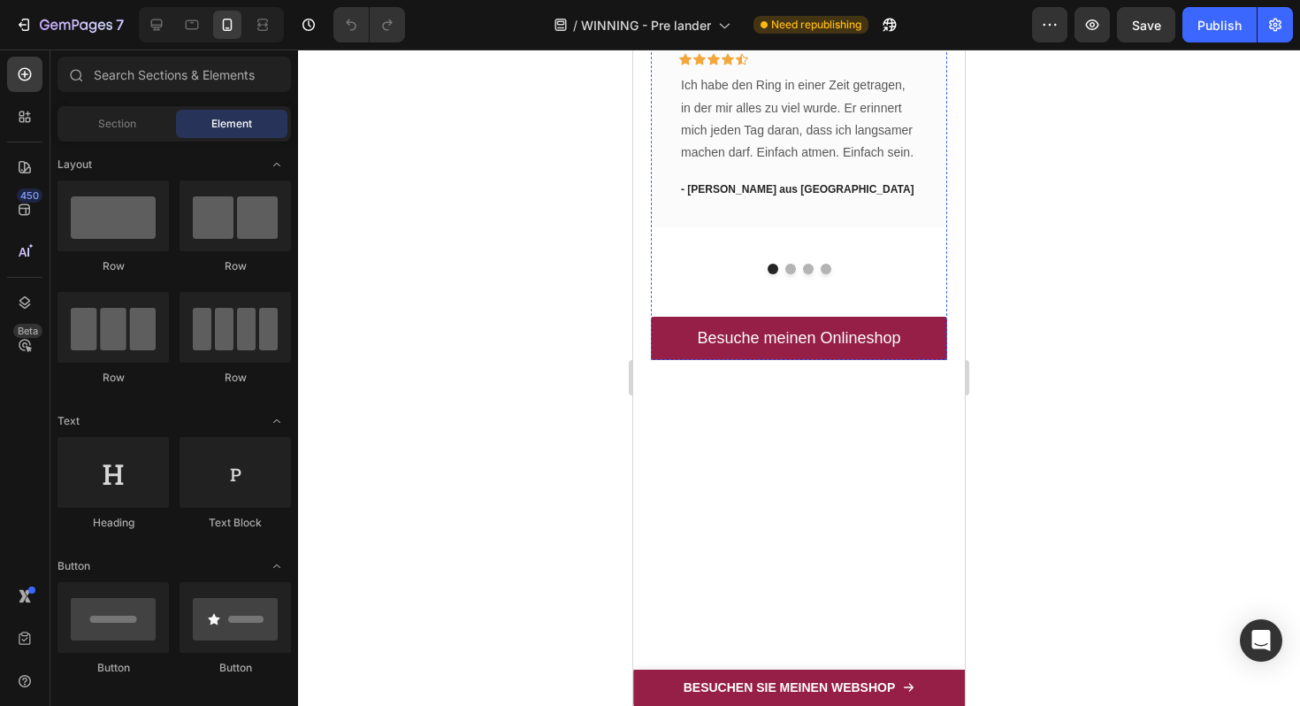
scroll to position [7249, 0]
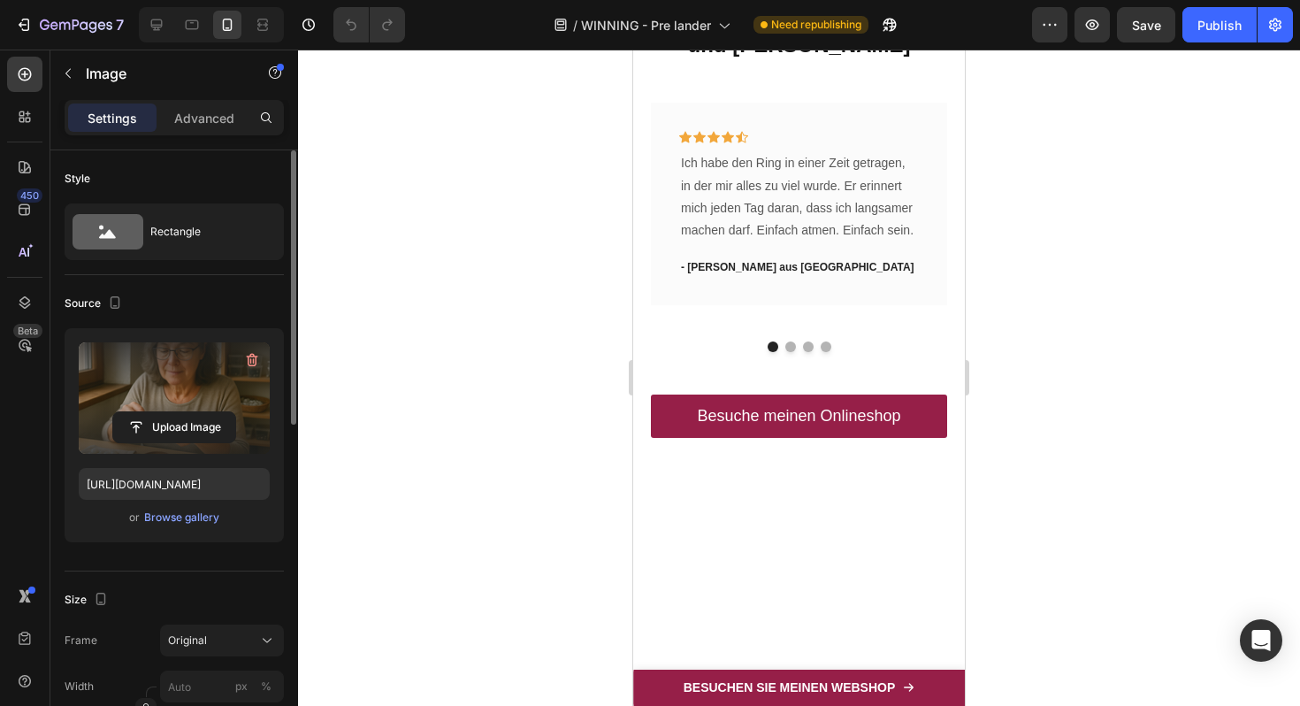
click at [147, 382] on label at bounding box center [174, 397] width 191 height 111
click at [147, 412] on input "file" at bounding box center [174, 427] width 122 height 30
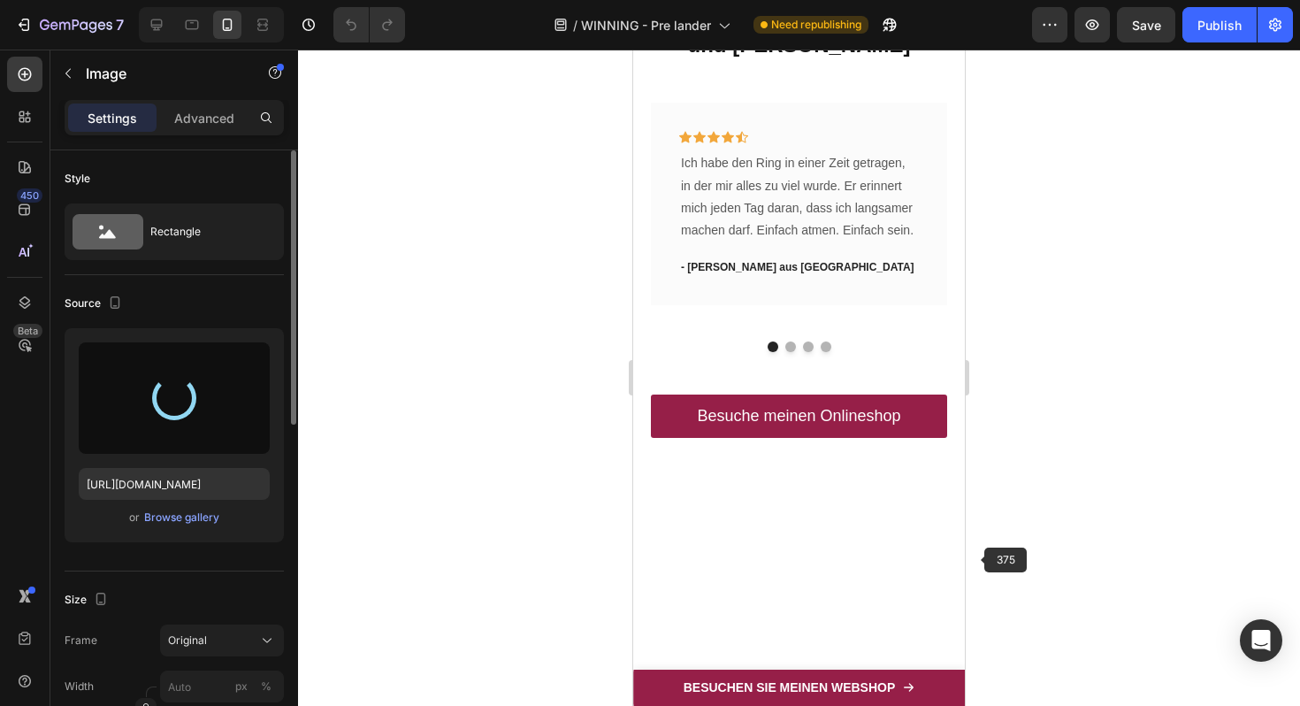
type input "[URL][DOMAIN_NAME]"
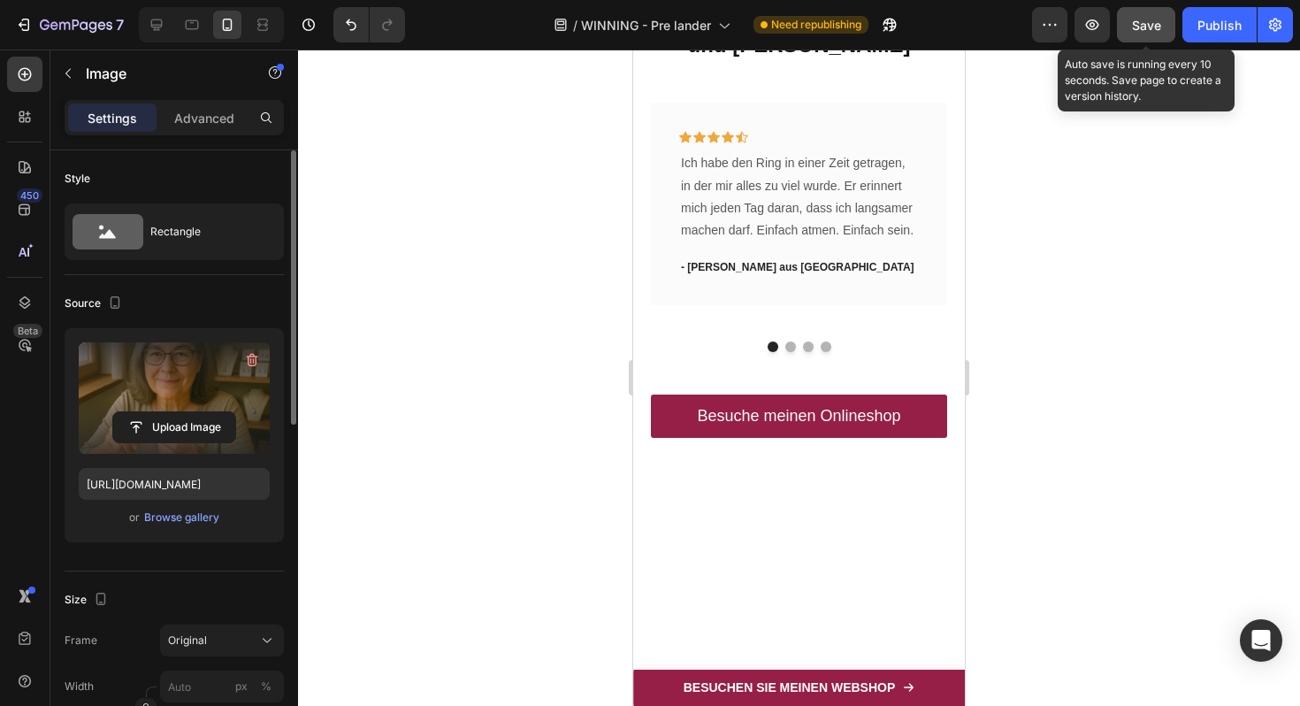
click at [1139, 37] on button "Save" at bounding box center [1146, 24] width 58 height 35
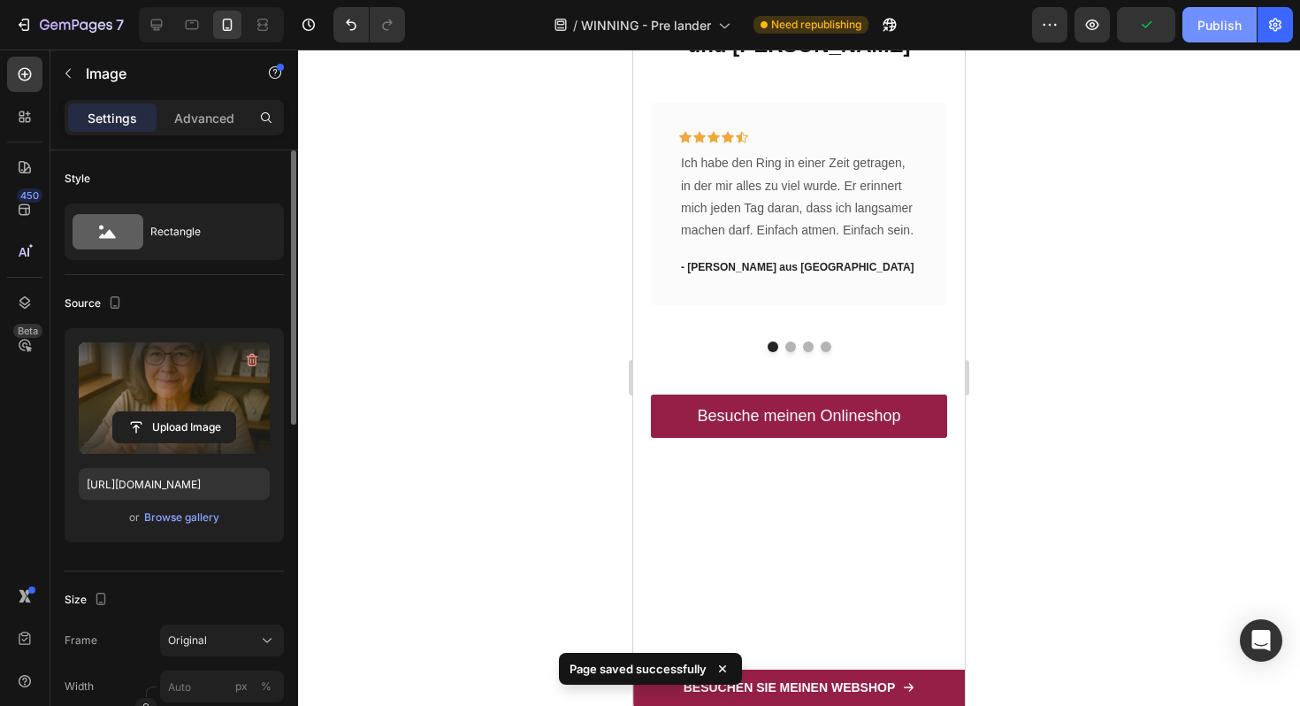
click at [1226, 24] on div "Publish" at bounding box center [1219, 25] width 44 height 19
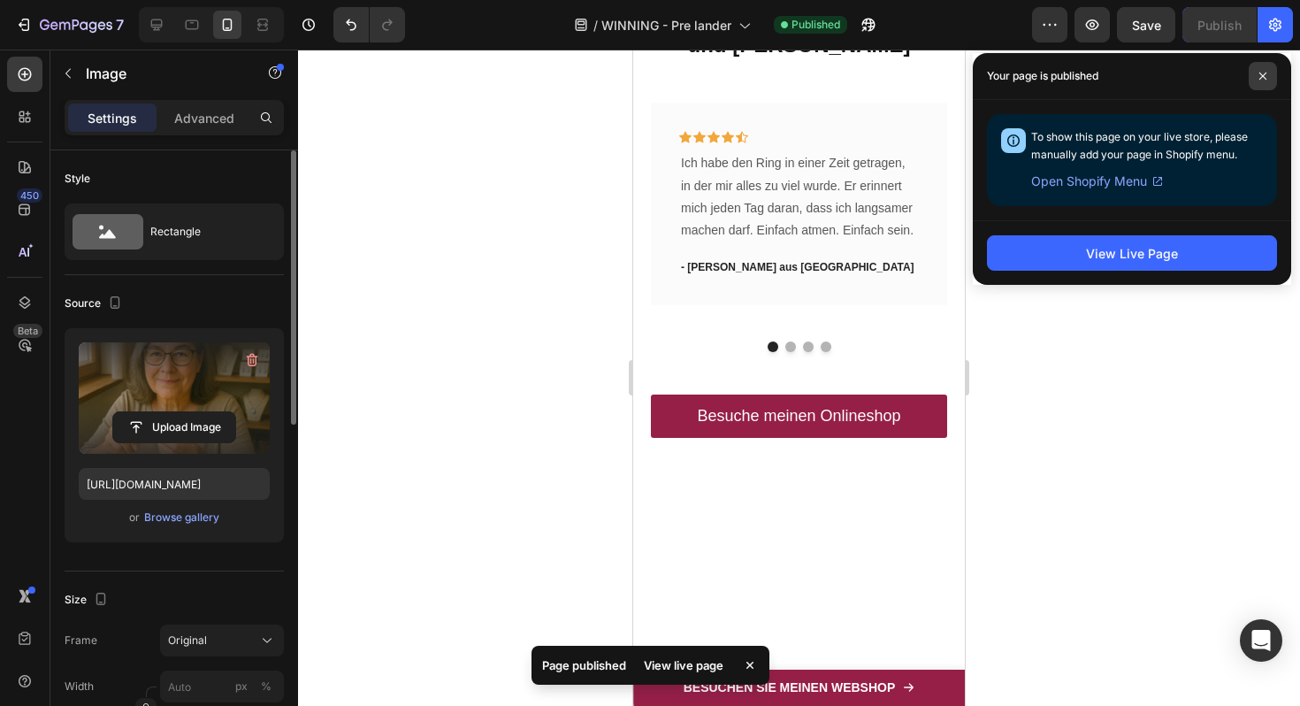
click at [1264, 78] on icon at bounding box center [1262, 76] width 7 height 7
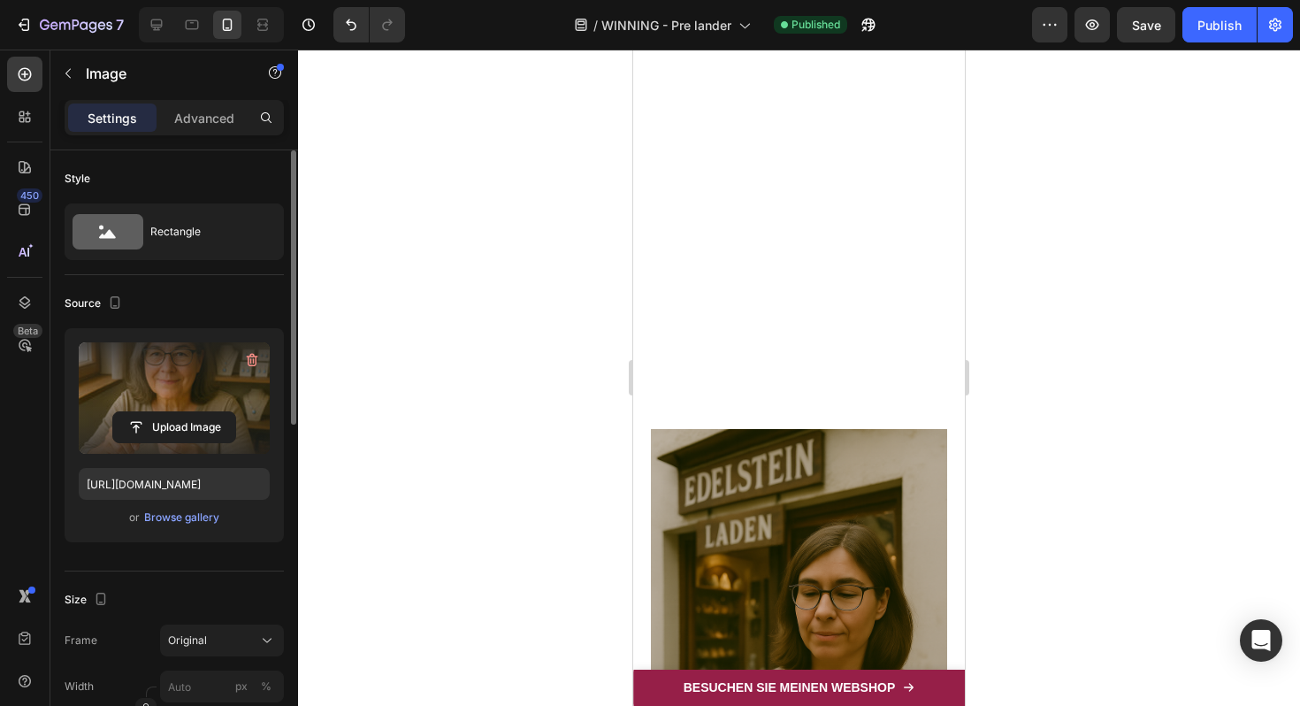
scroll to position [2073, 0]
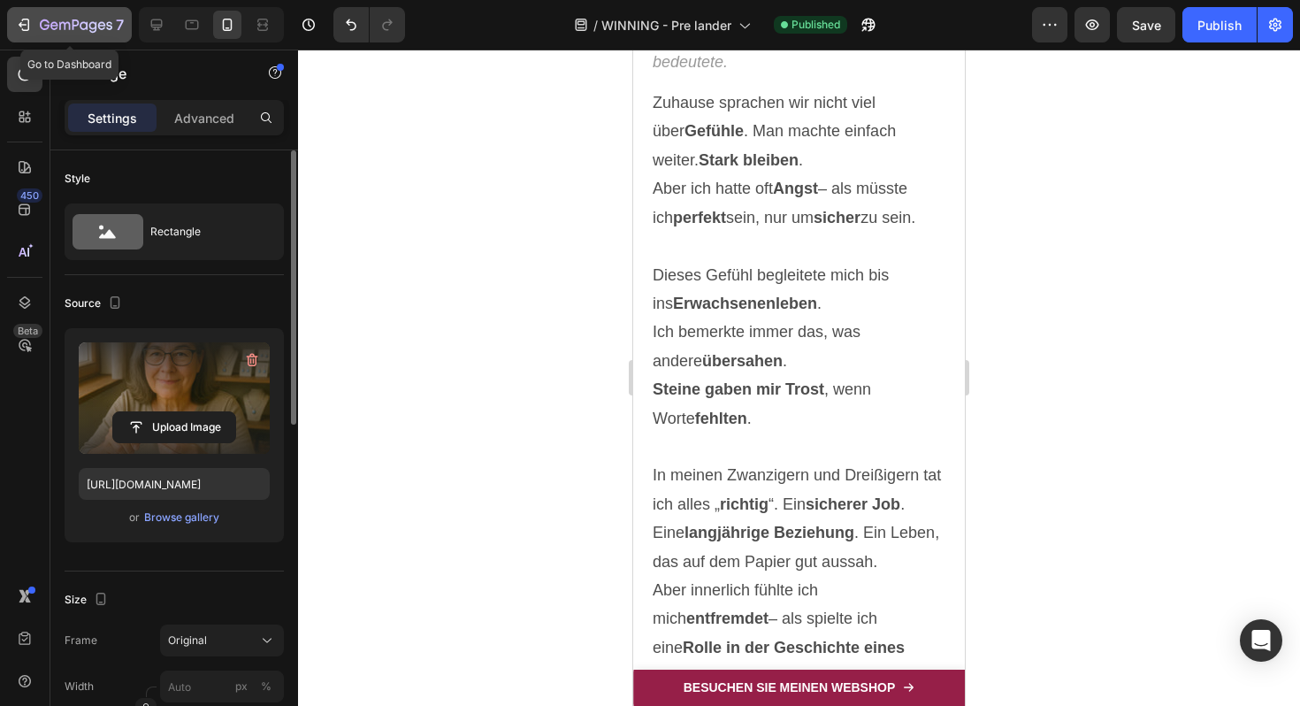
click at [29, 21] on icon "button" at bounding box center [24, 25] width 18 height 18
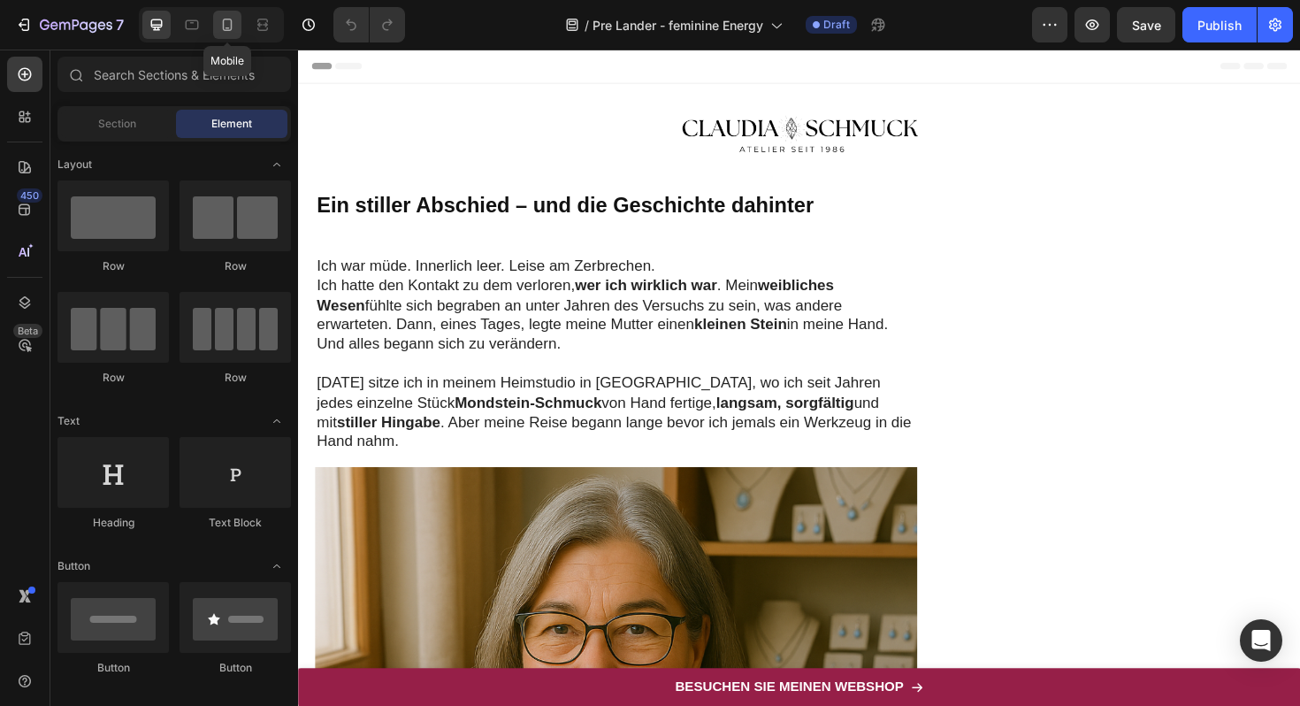
click at [234, 27] on icon at bounding box center [227, 25] width 18 height 18
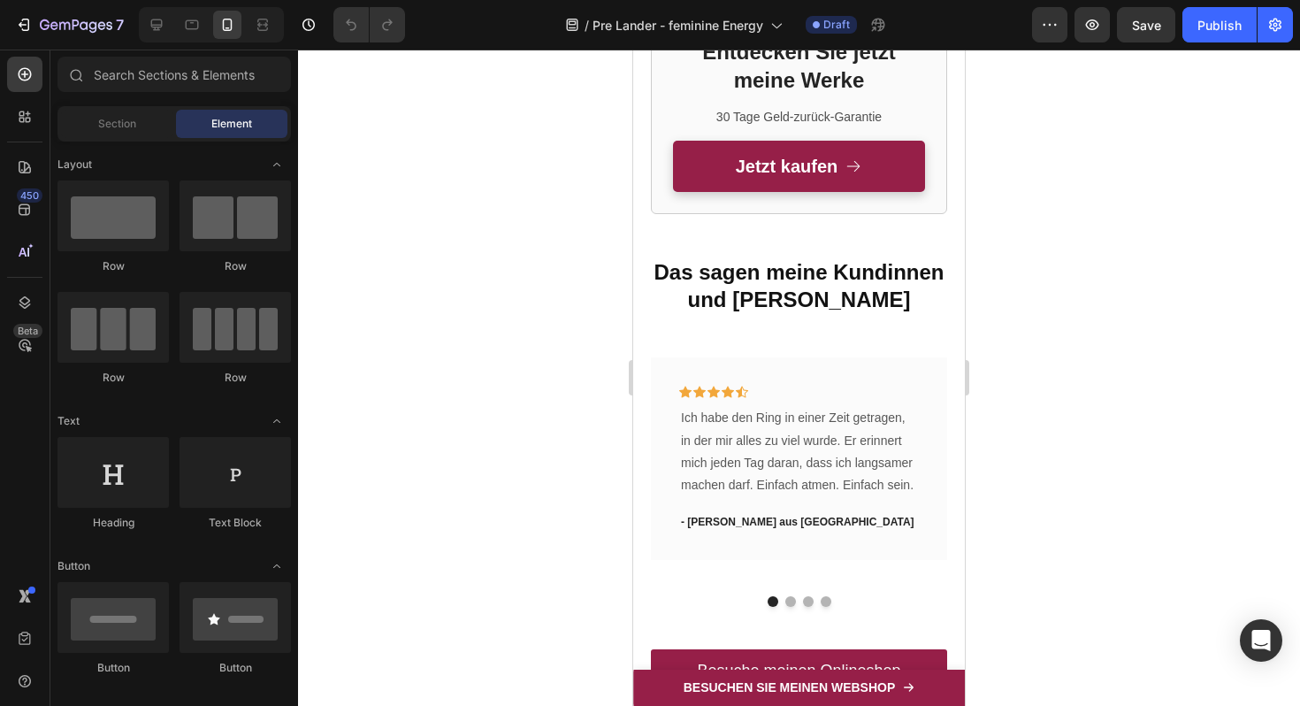
scroll to position [9320, 0]
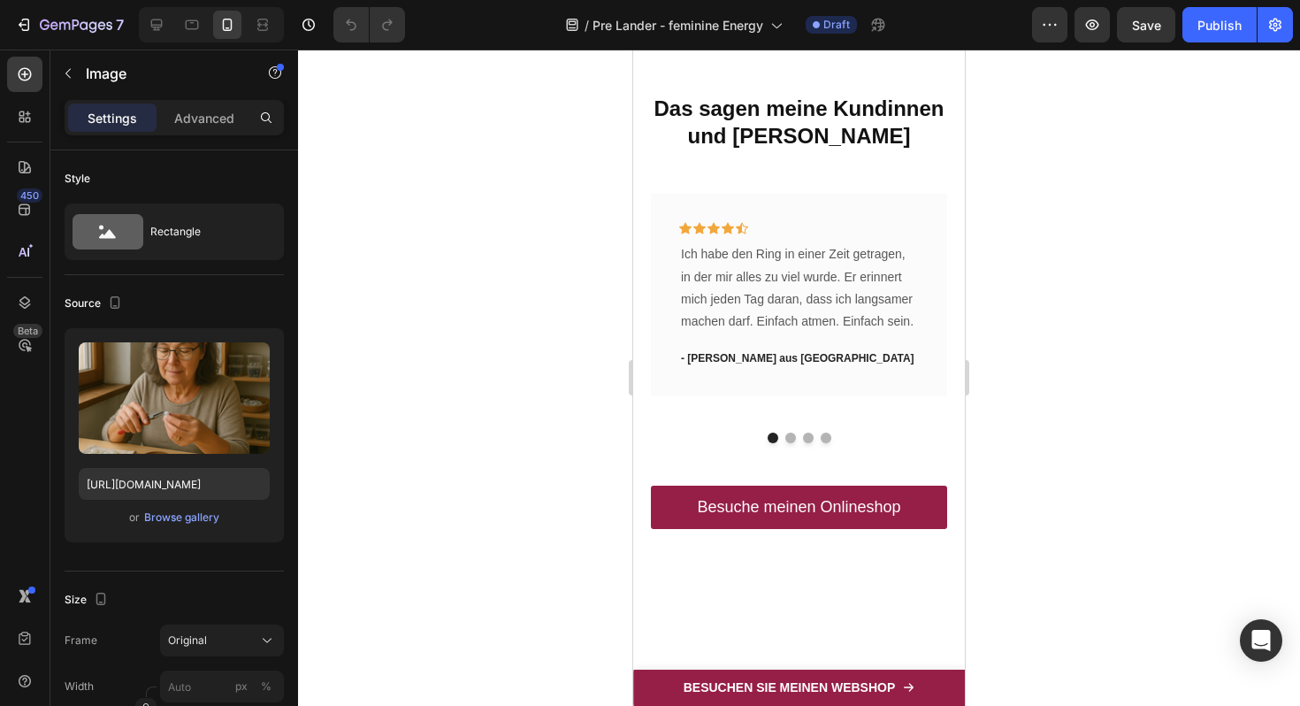
scroll to position [9276, 0]
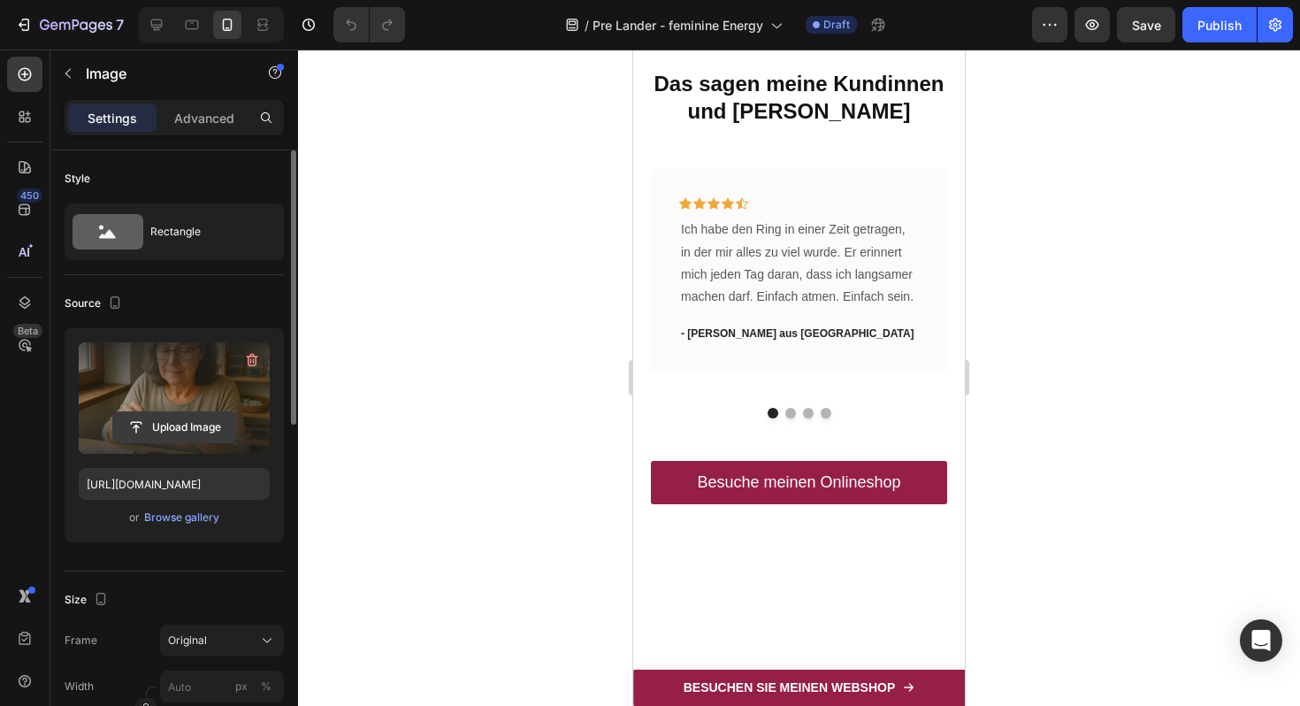
click at [188, 417] on input "file" at bounding box center [174, 427] width 122 height 30
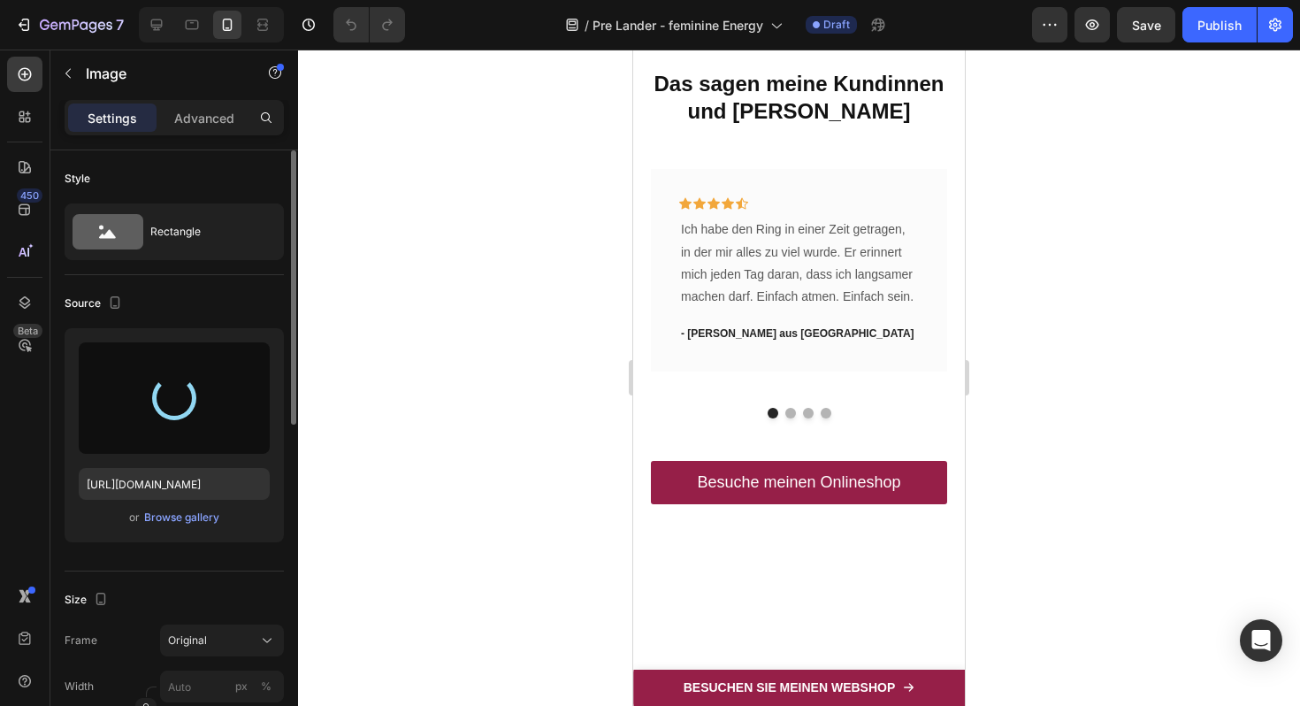
type input "[URL][DOMAIN_NAME]"
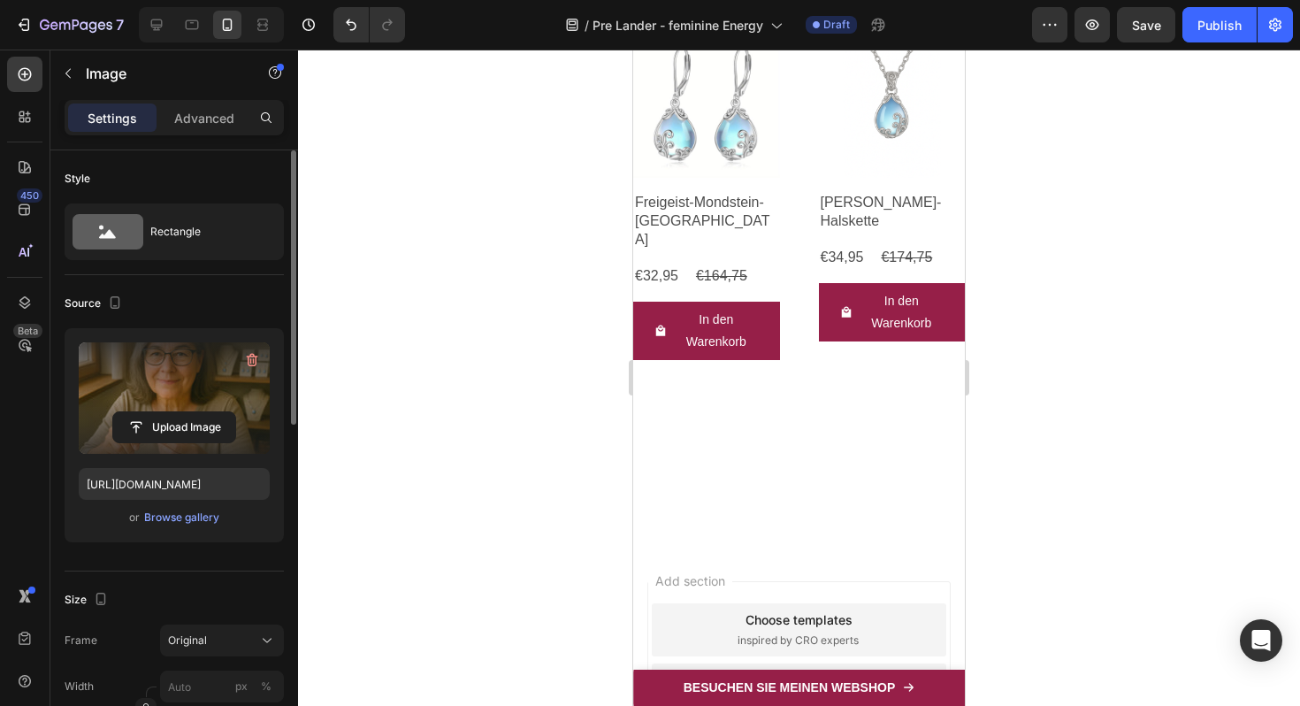
scroll to position [9828, 0]
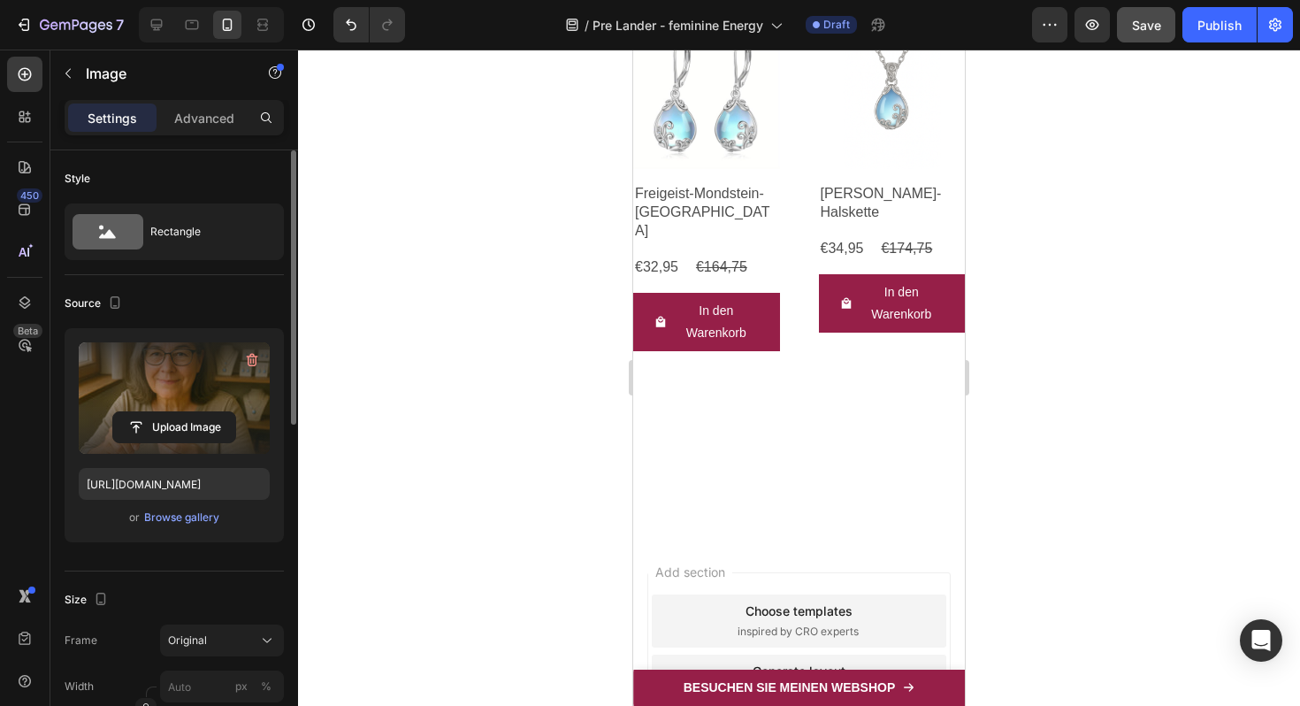
click at [1152, 20] on span "Save" at bounding box center [1146, 25] width 29 height 15
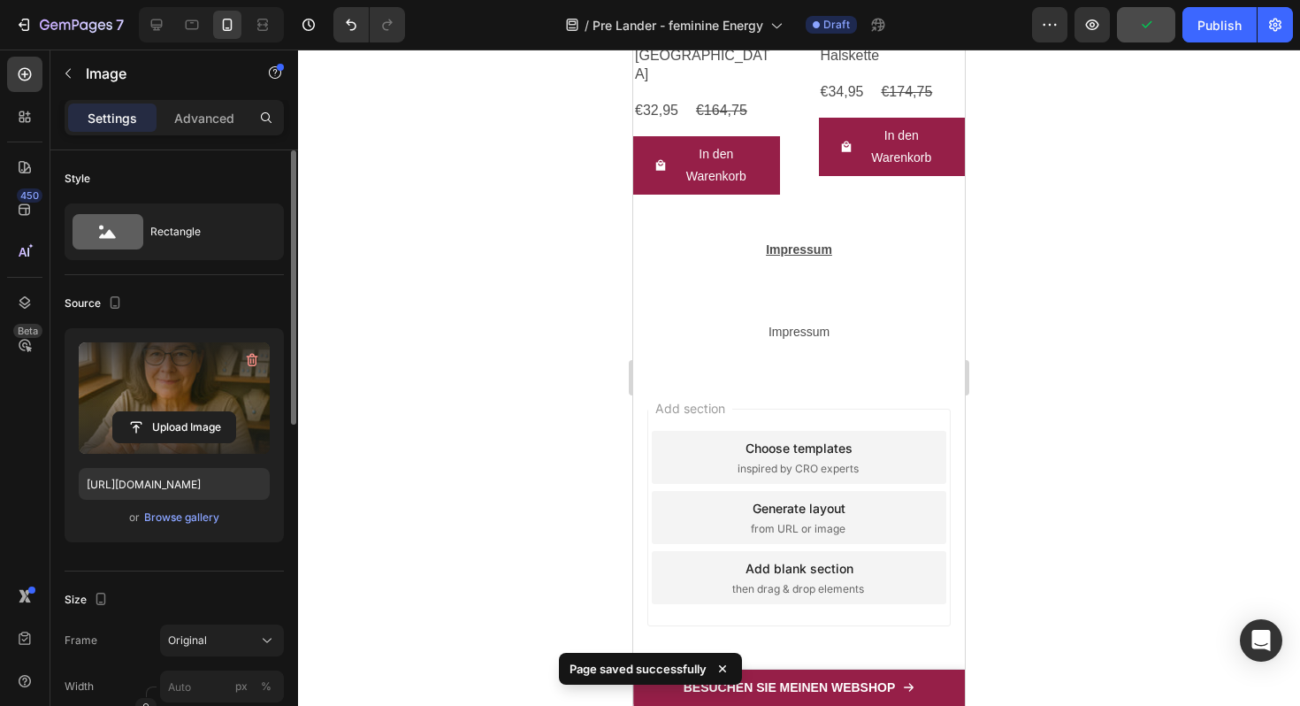
scroll to position [10496, 0]
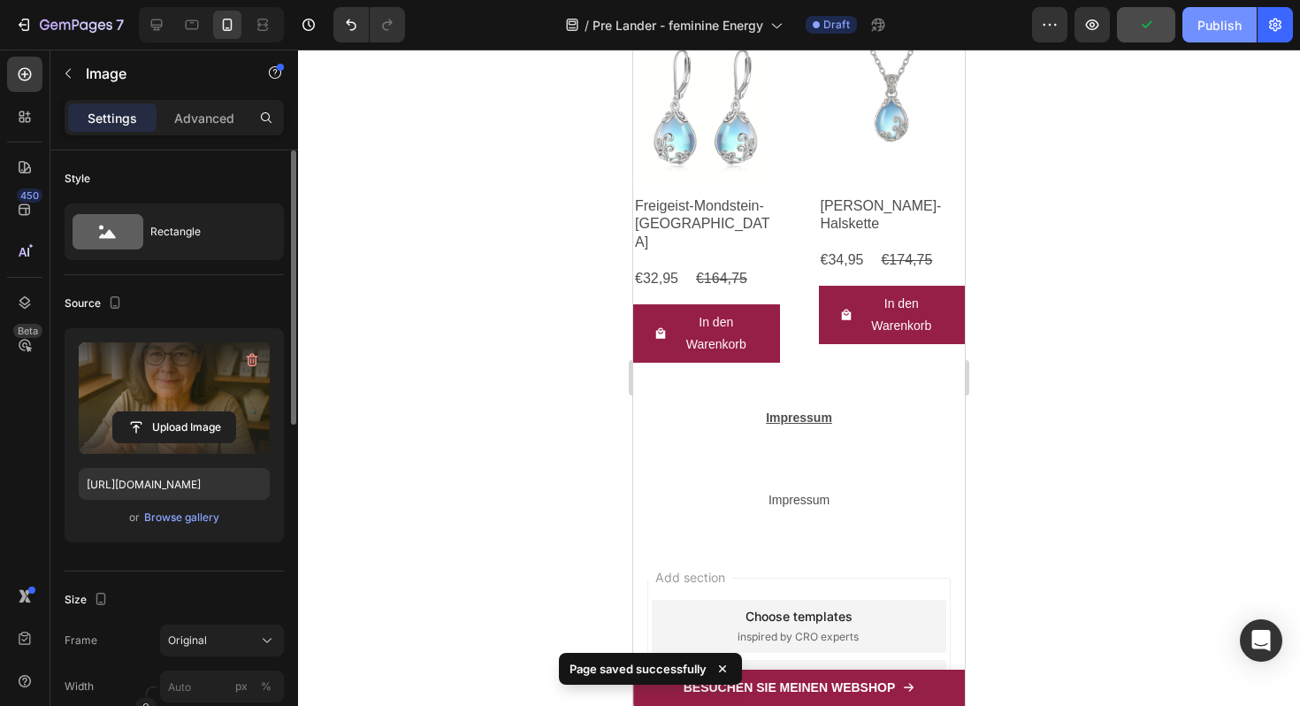
click at [1223, 33] on div "Publish" at bounding box center [1219, 25] width 44 height 19
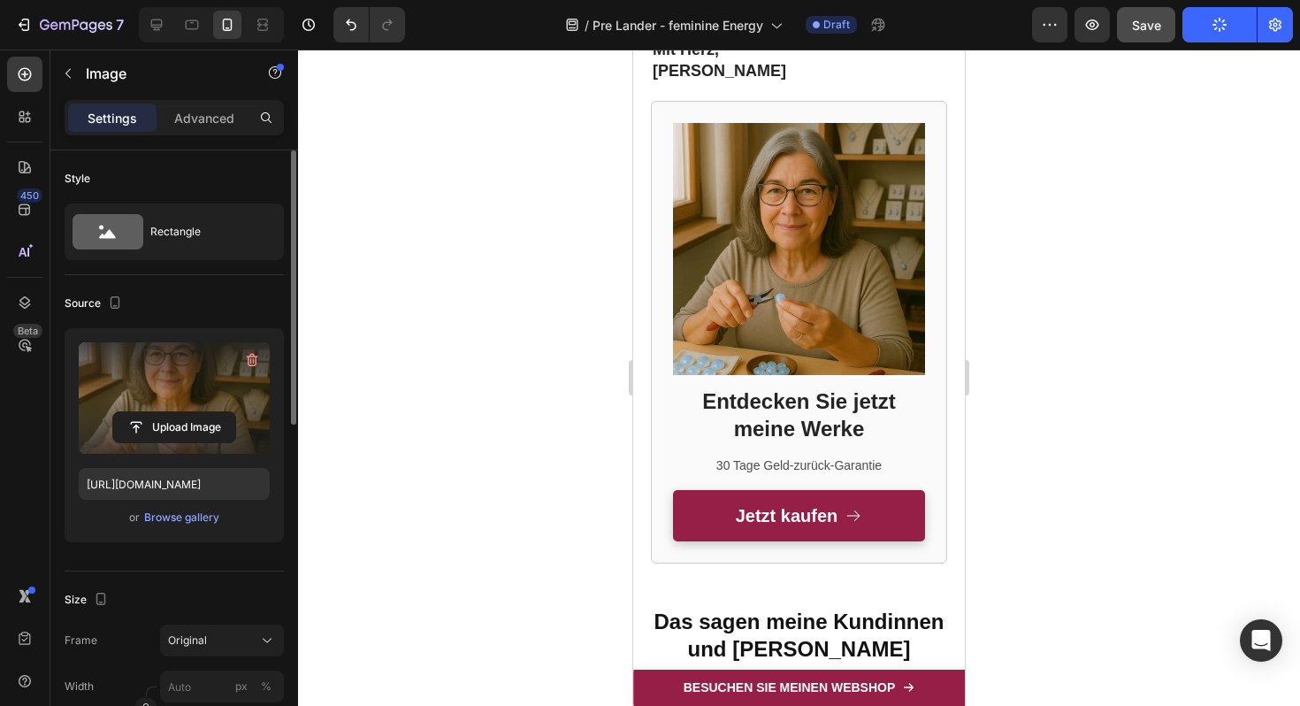
scroll to position [9436, 0]
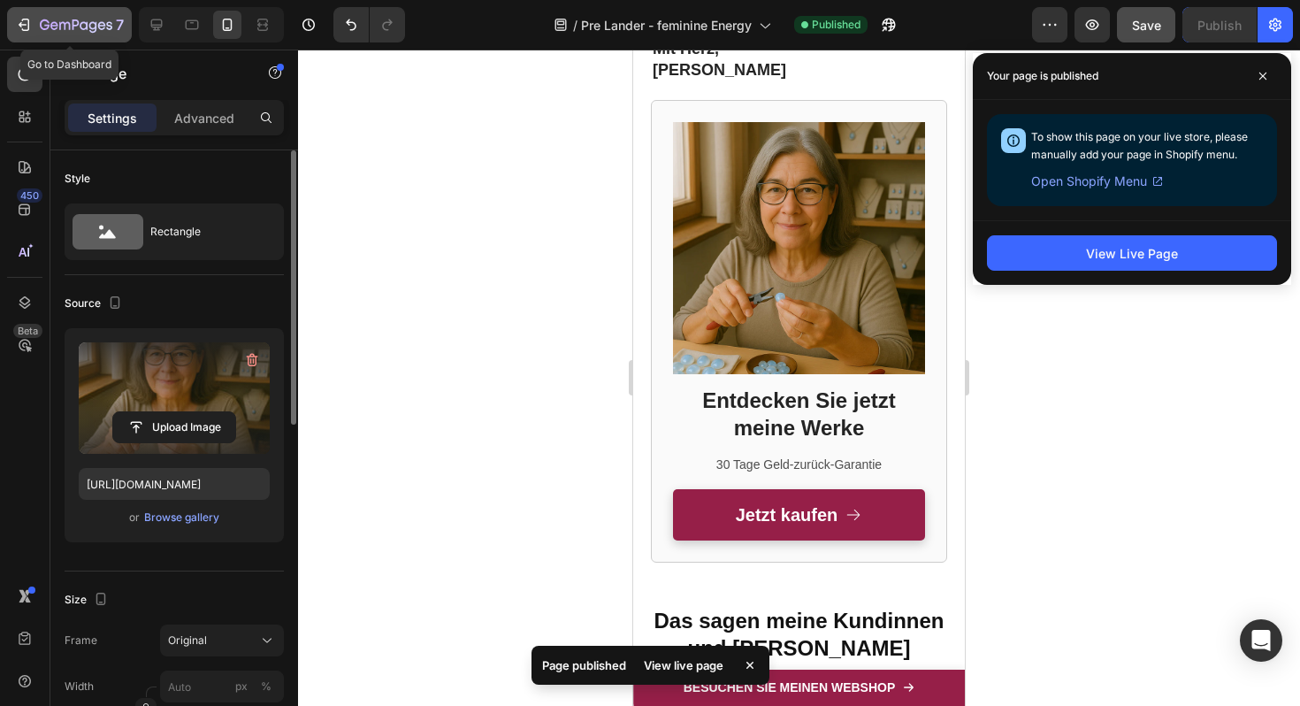
click at [34, 23] on div "7" at bounding box center [69, 24] width 109 height 21
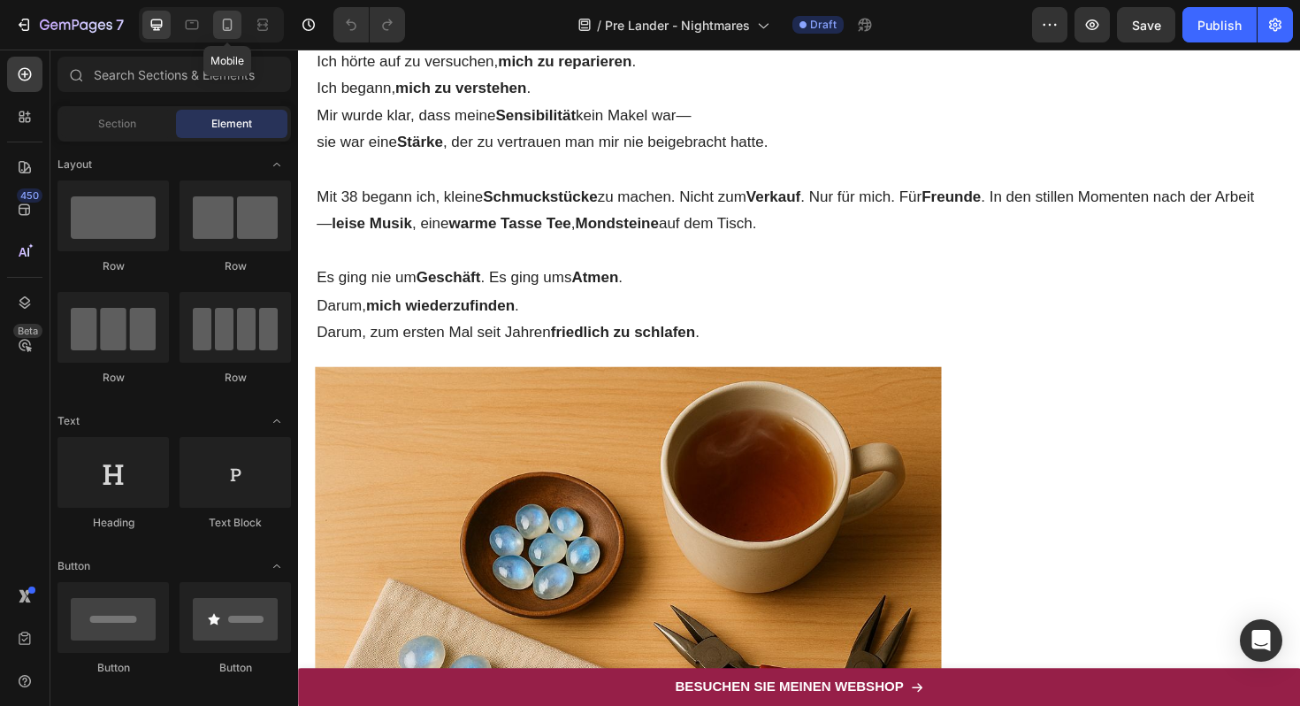
click at [222, 35] on div at bounding box center [227, 25] width 28 height 28
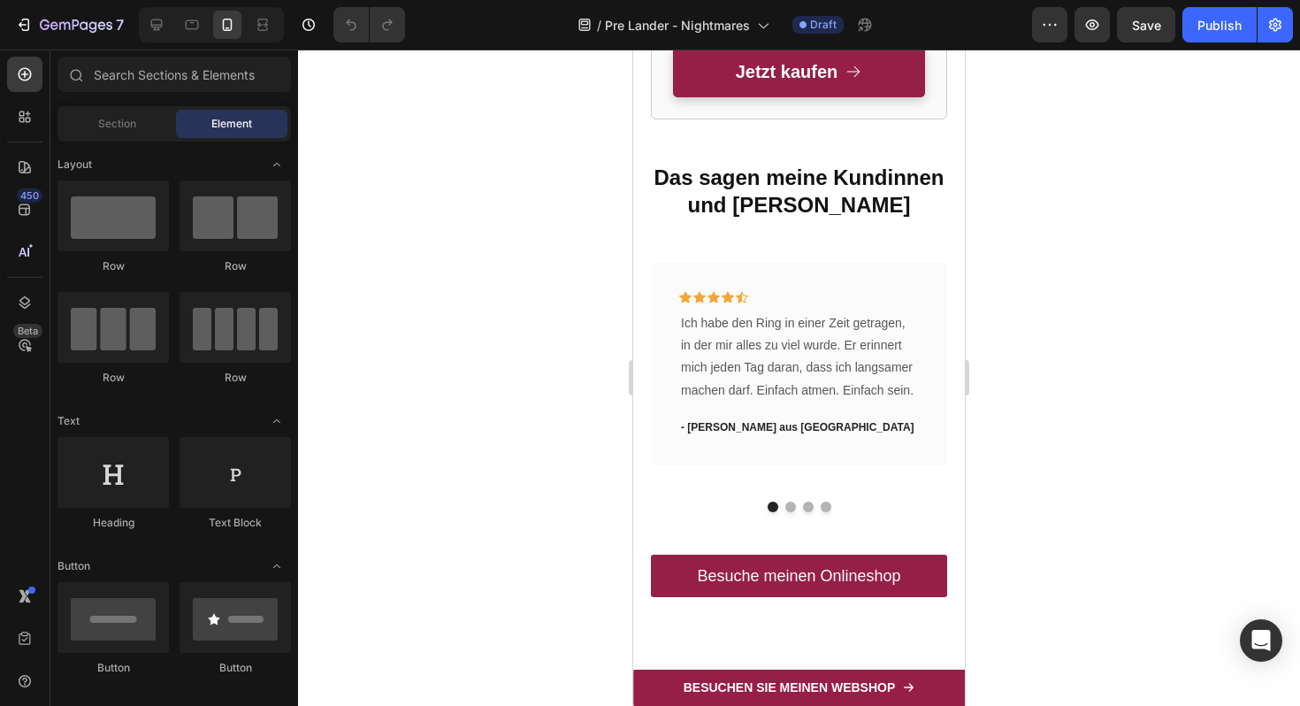
scroll to position [7433, 0]
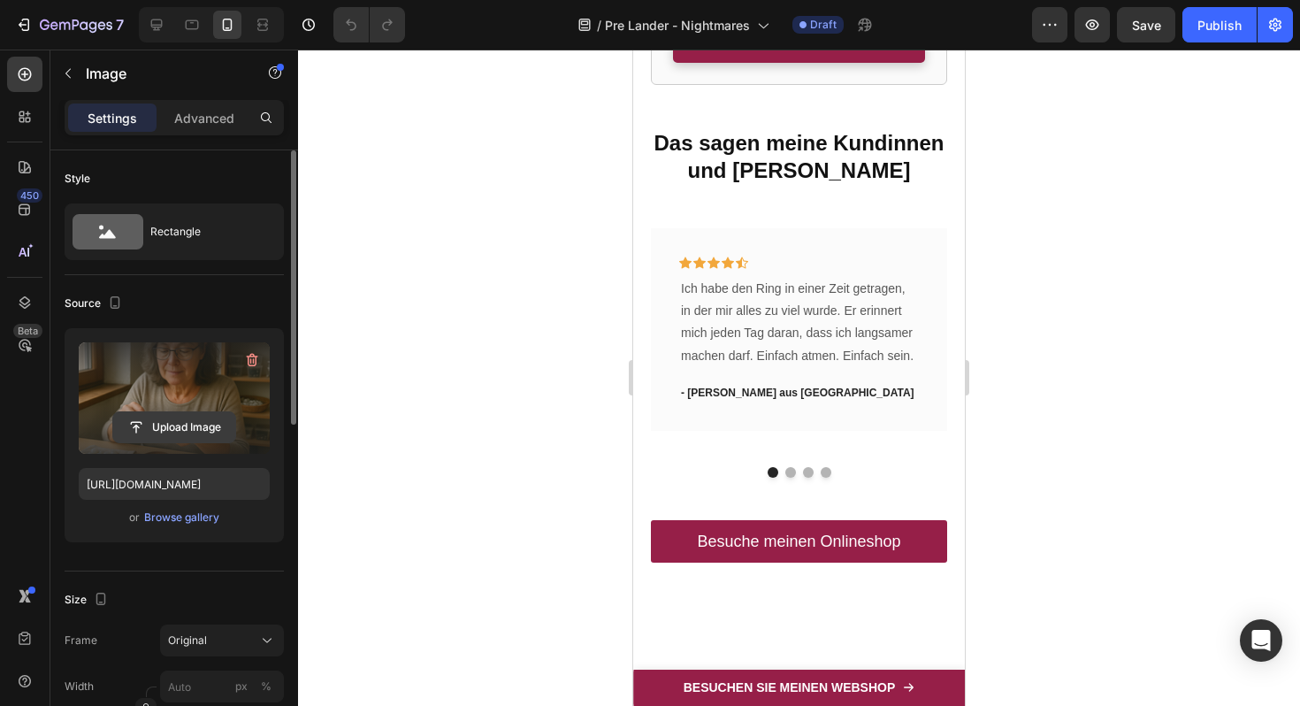
click at [182, 422] on input "file" at bounding box center [174, 427] width 122 height 30
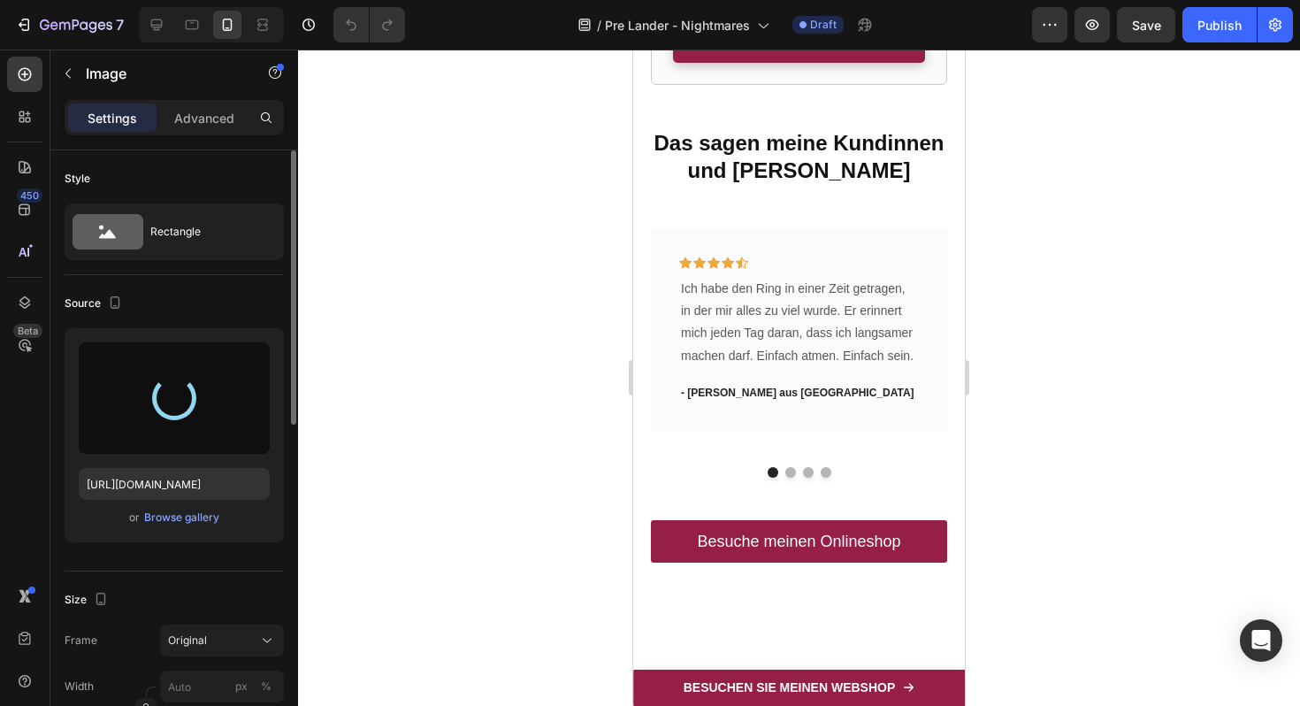
type input "[URL][DOMAIN_NAME]"
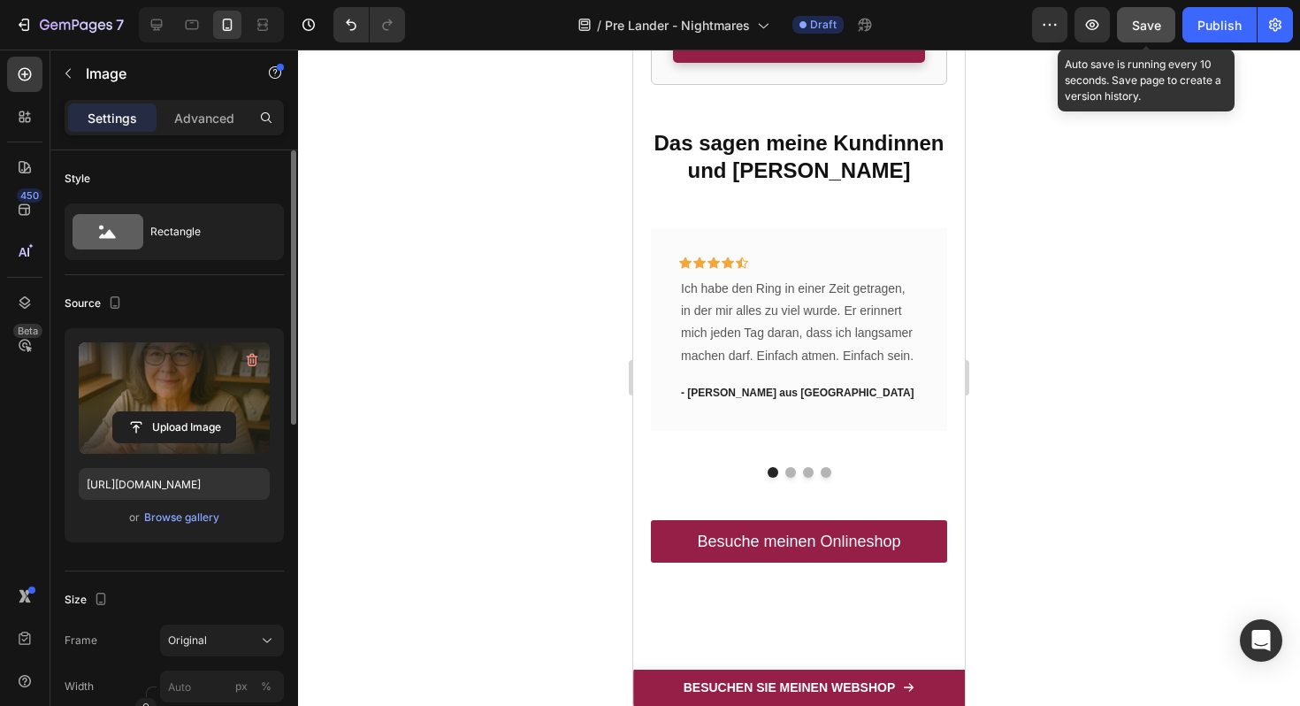
click at [1148, 21] on span "Save" at bounding box center [1146, 25] width 29 height 15
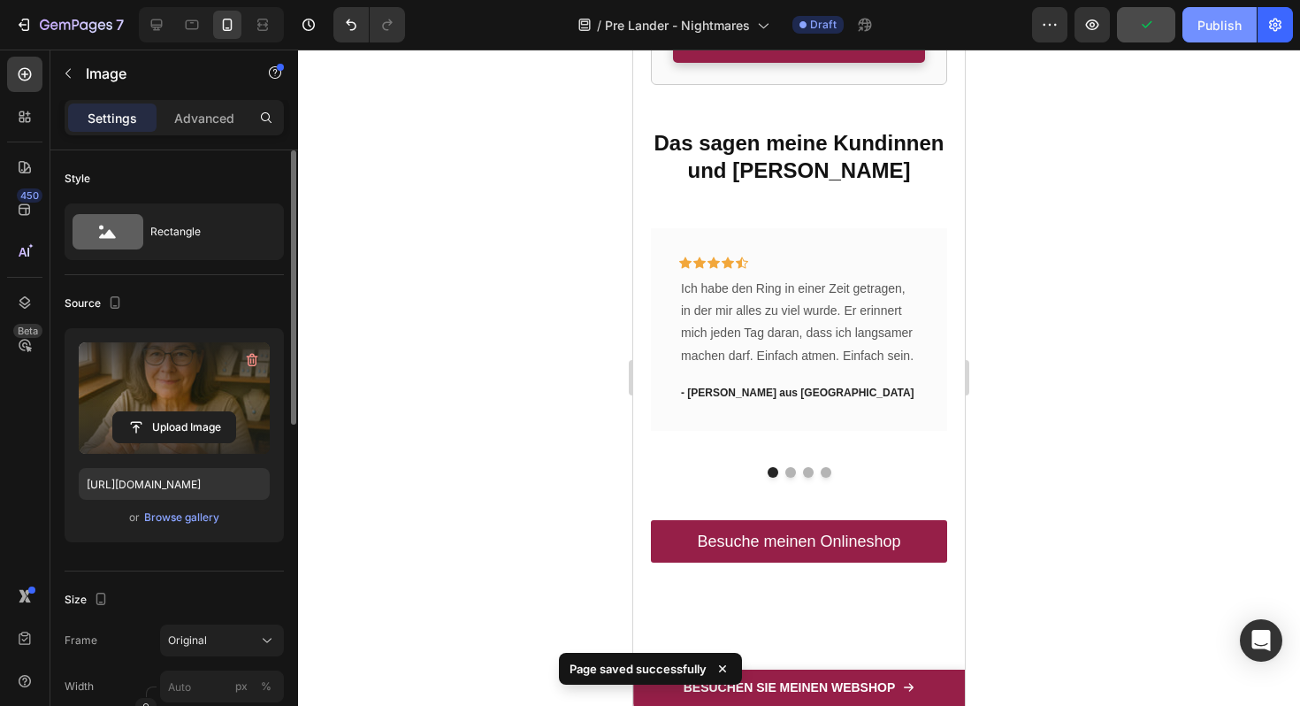
click at [1222, 28] on div "Publish" at bounding box center [1219, 25] width 44 height 19
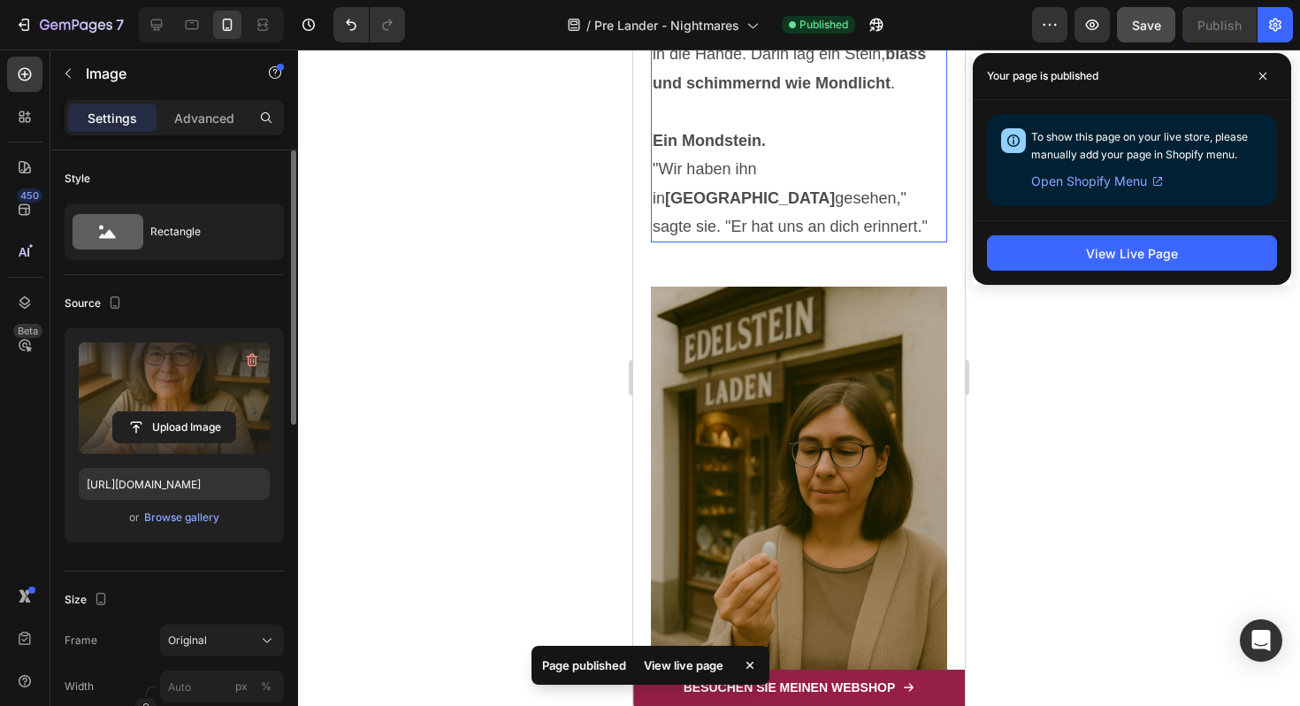
scroll to position [2888, 0]
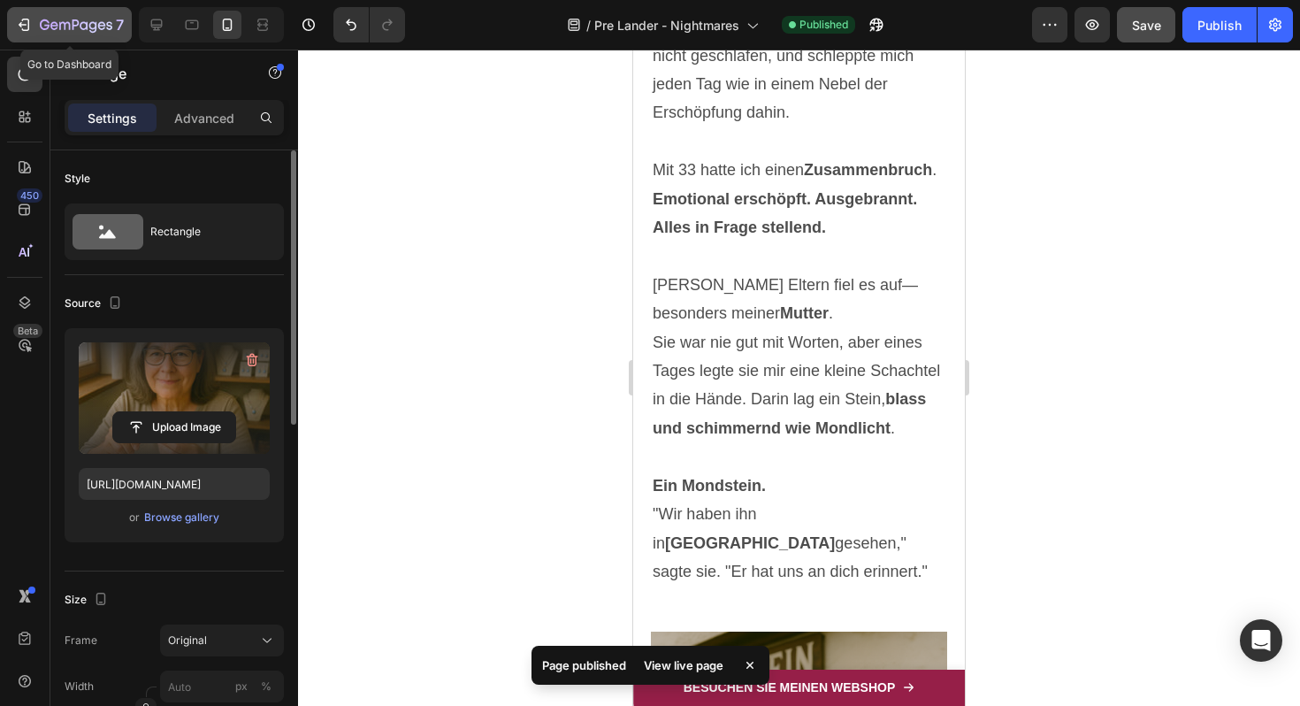
click at [29, 18] on icon "button" at bounding box center [24, 25] width 18 height 18
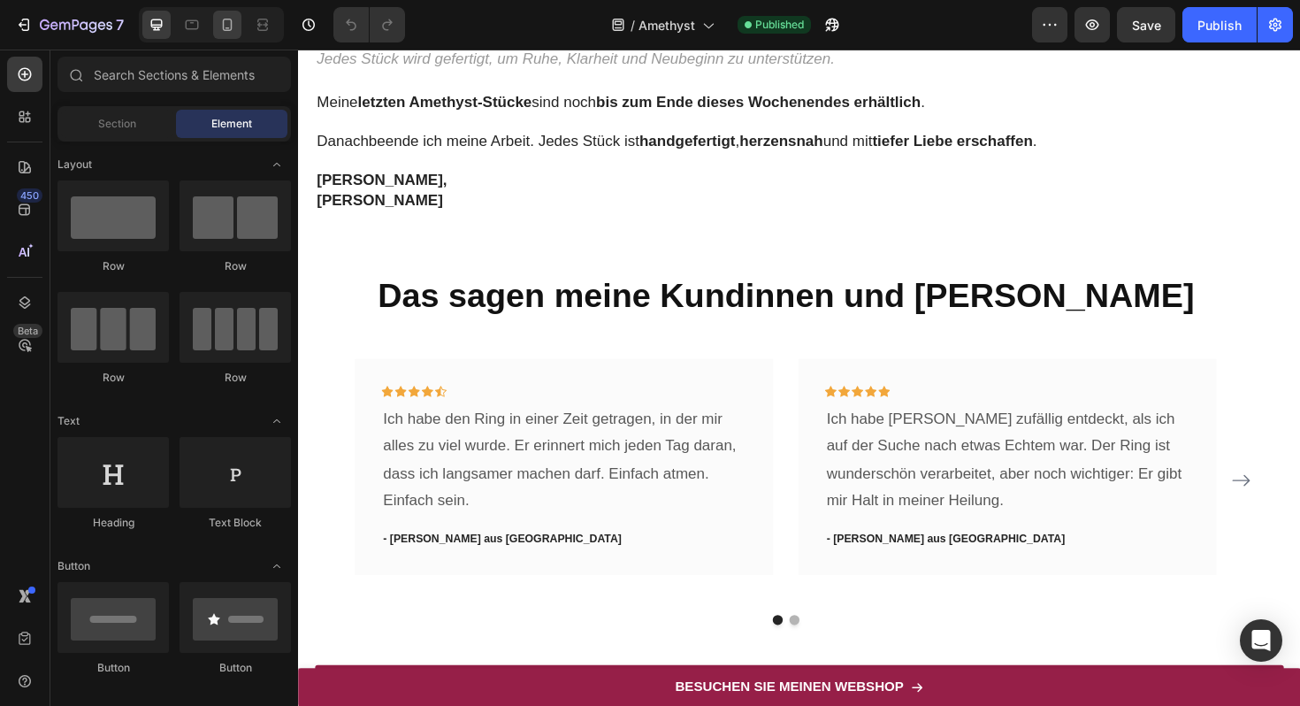
click at [233, 28] on icon at bounding box center [227, 25] width 18 height 18
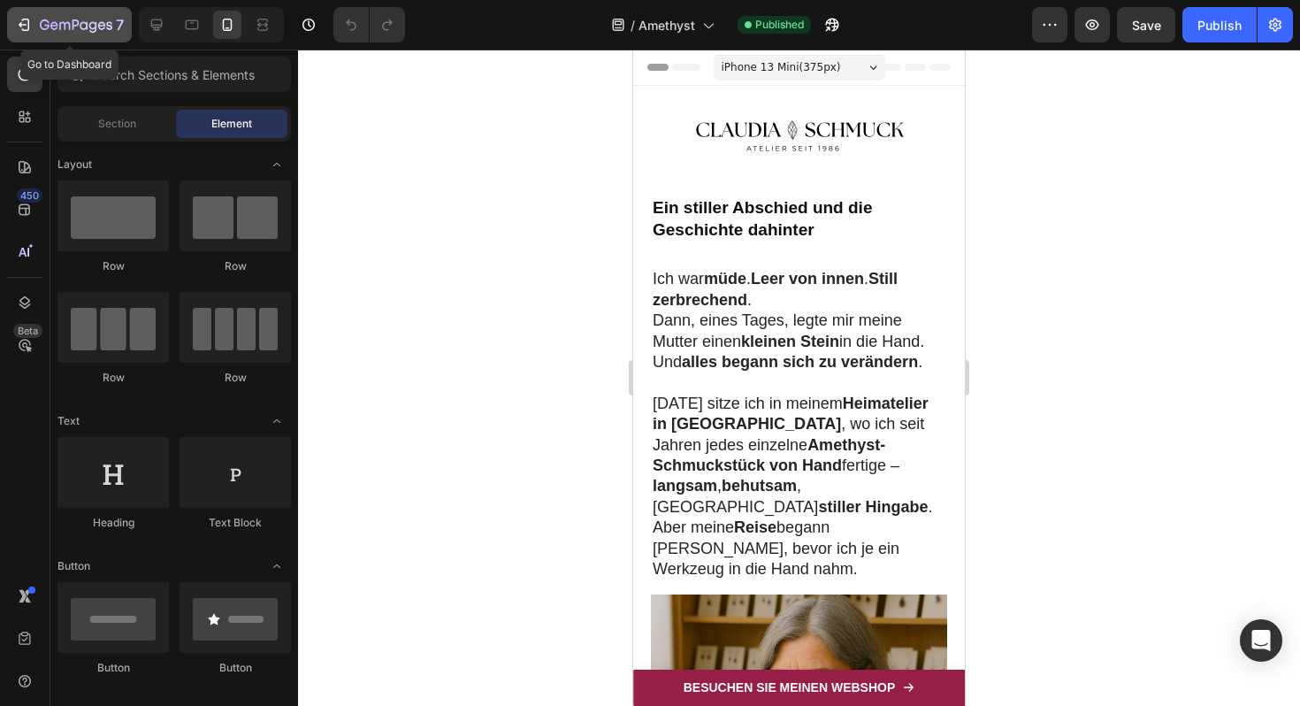
click at [15, 25] on icon "button" at bounding box center [24, 25] width 18 height 18
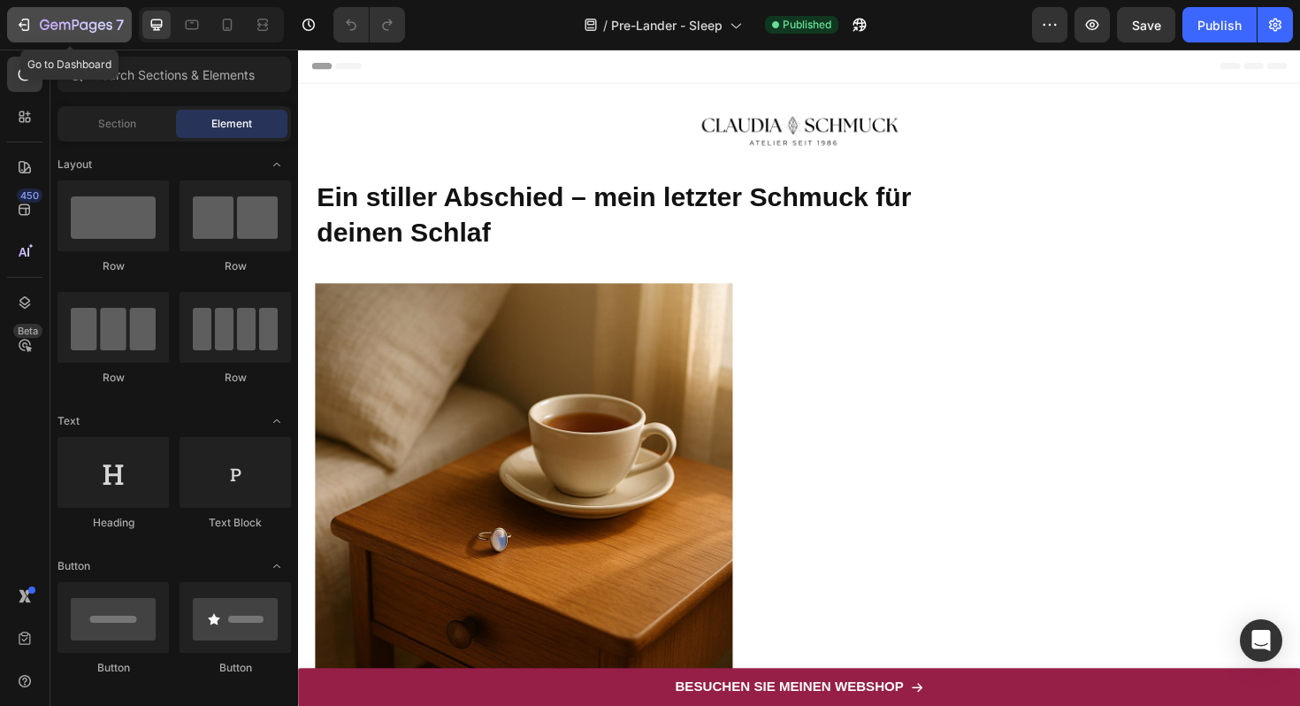
click at [27, 19] on icon "button" at bounding box center [26, 25] width 8 height 12
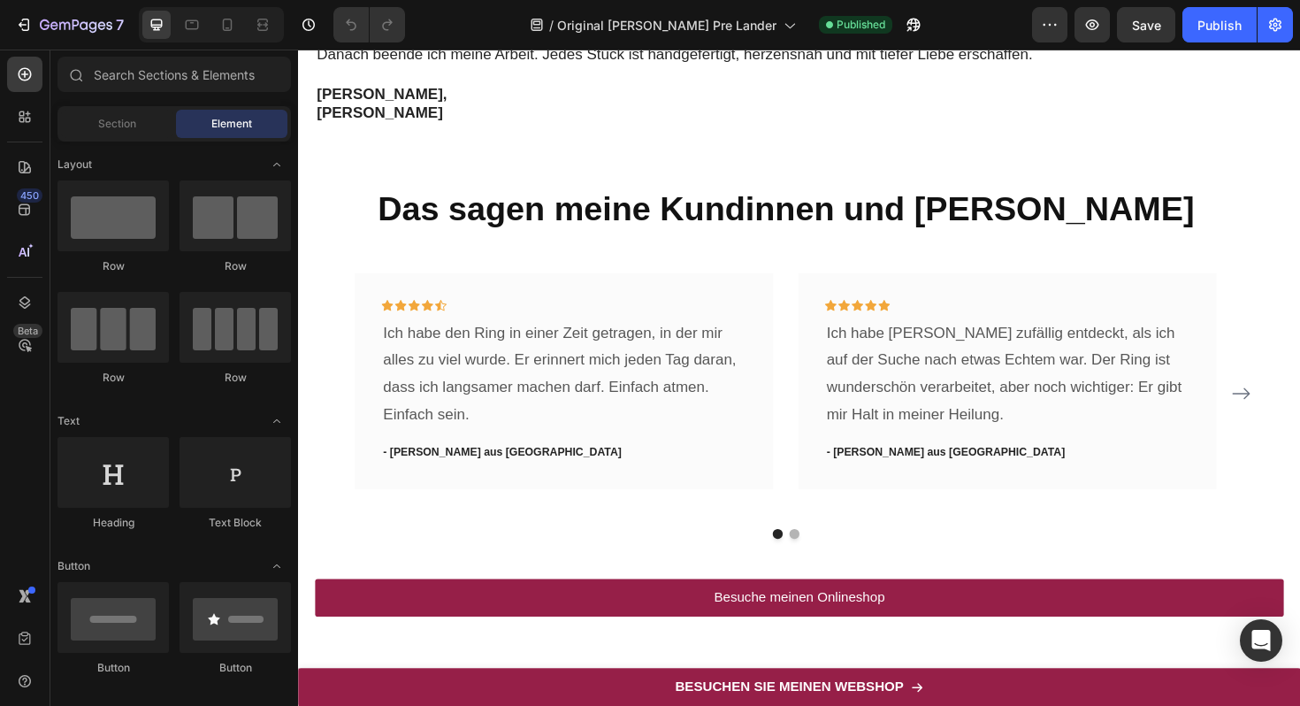
scroll to position [6346, 0]
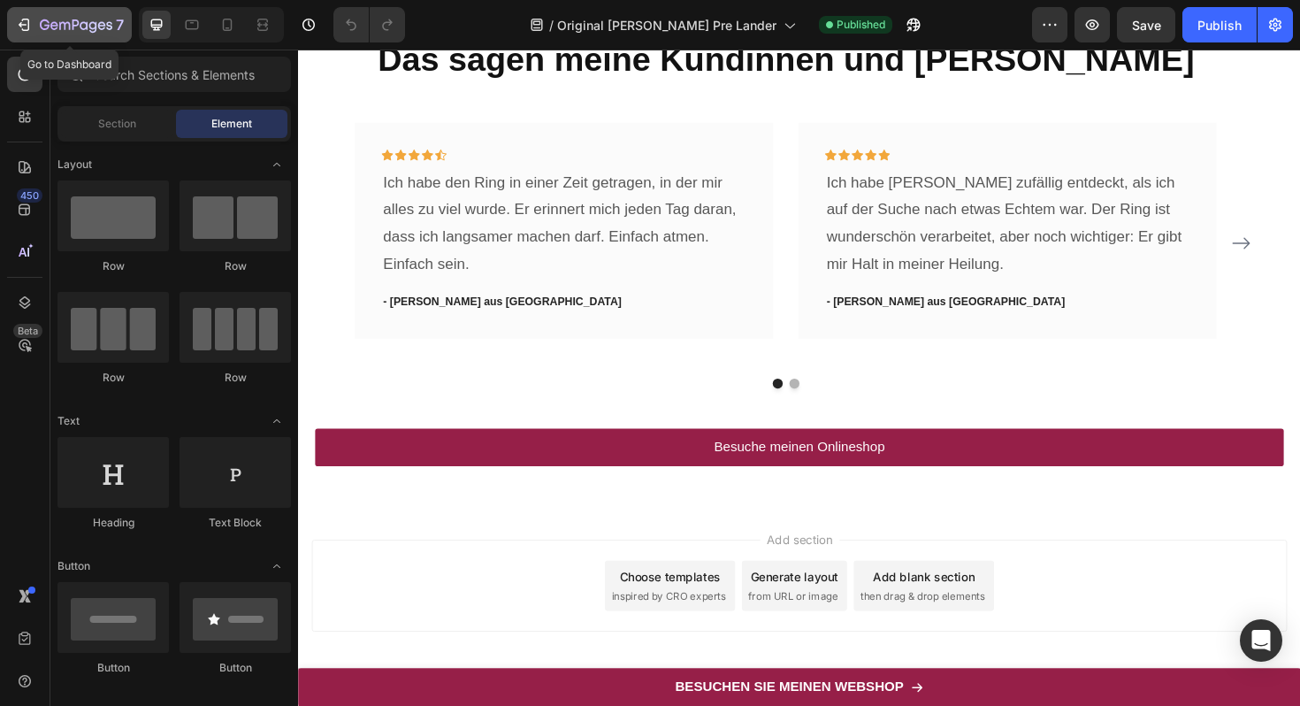
click at [22, 27] on icon "button" at bounding box center [24, 25] width 18 height 18
